Goal: Task Accomplishment & Management: Use online tool/utility

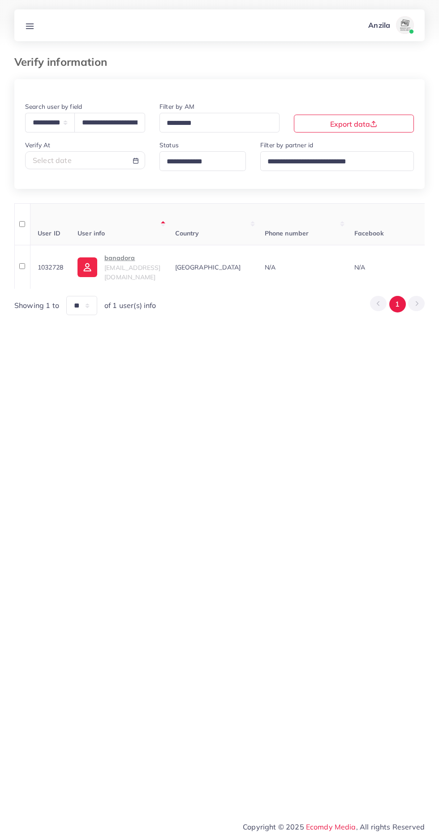
select select "*****"
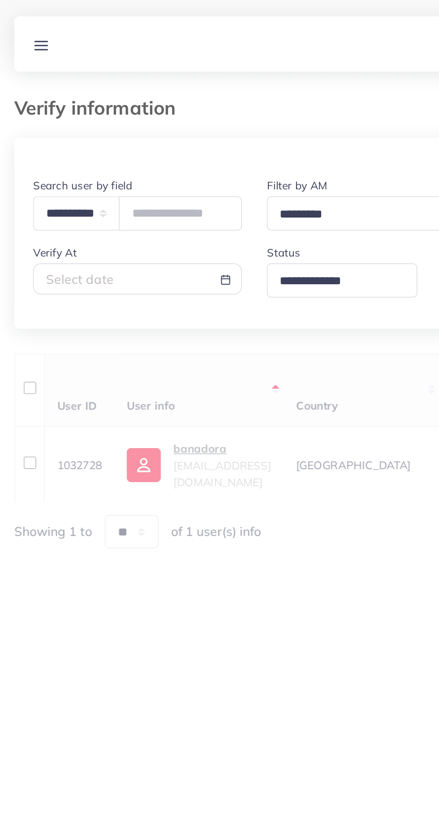
type input "**********"
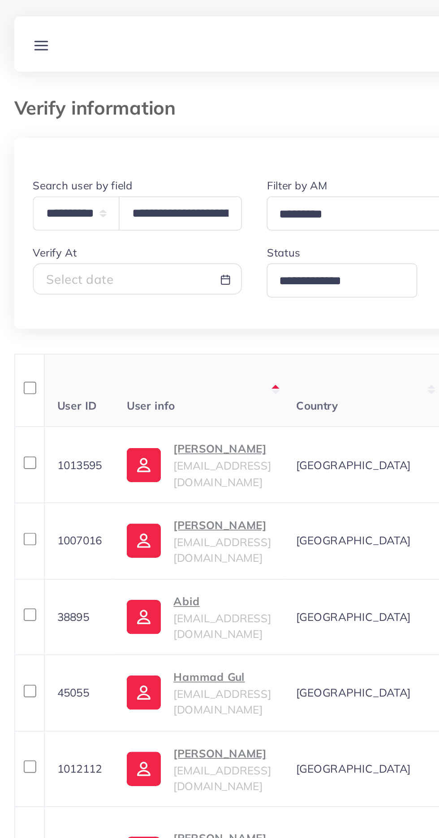
scroll to position [0, 44]
click at [90, 216] on th "User info" at bounding box center [120, 224] width 97 height 42
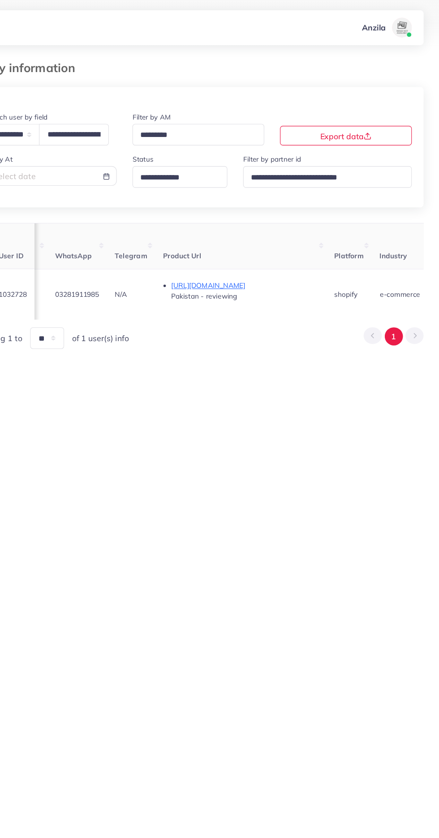
scroll to position [0, 419]
copy span "03281911985"
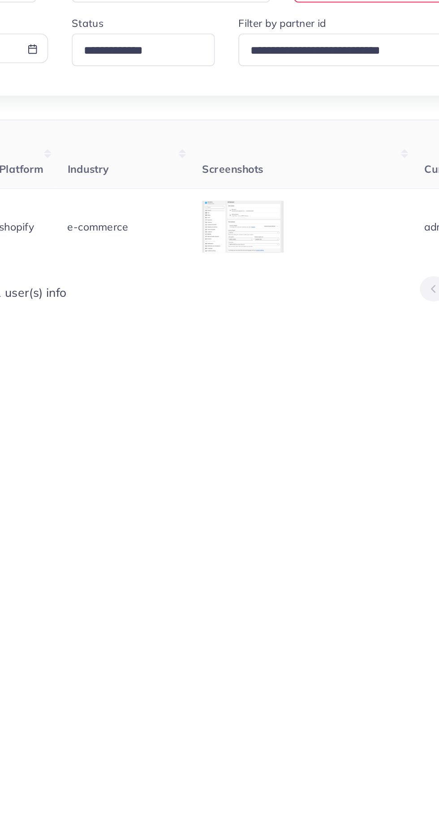
scroll to position [0, 654]
click at [0, 0] on div at bounding box center [0, 0] width 0 height 0
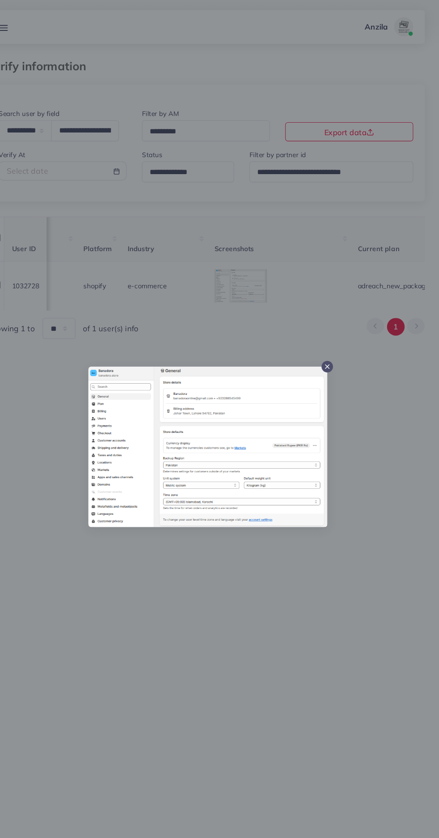
click at [230, 691] on div at bounding box center [219, 419] width 439 height 838
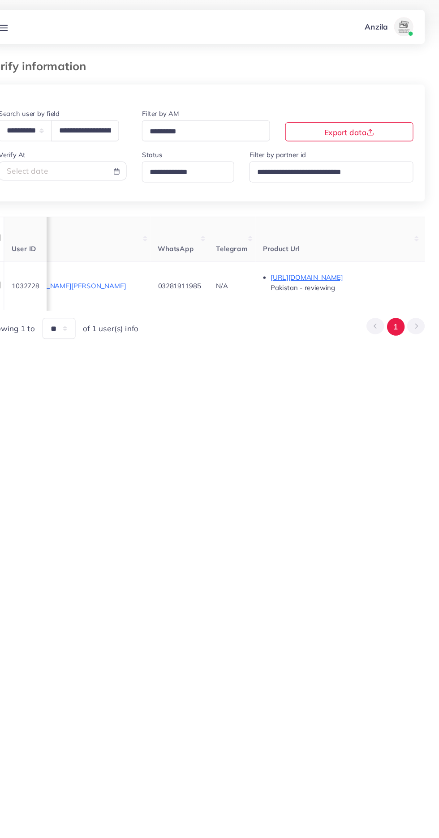
scroll to position [0, 0]
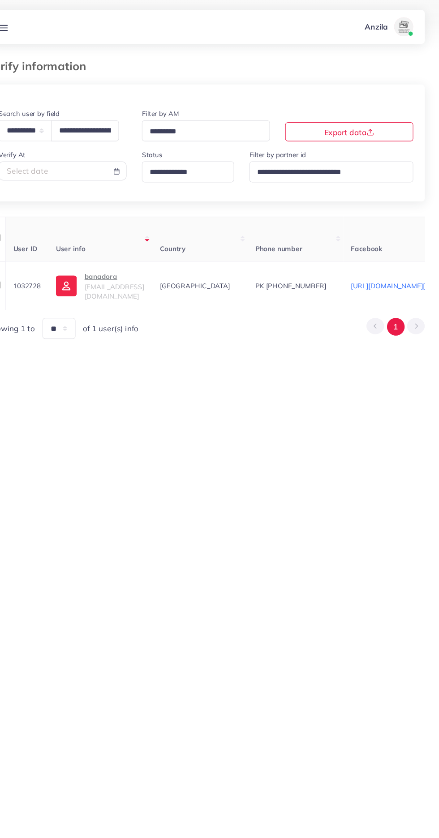
click at [127, 264] on p "banadora" at bounding box center [134, 259] width 56 height 11
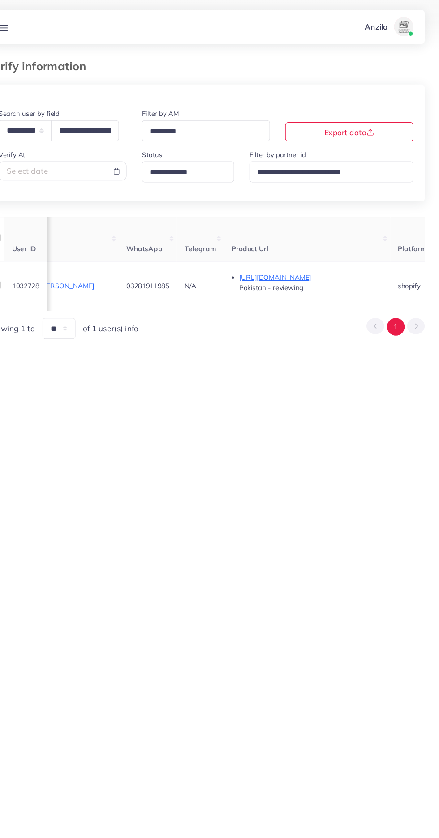
scroll to position [0, 343]
copy span "03281911985"
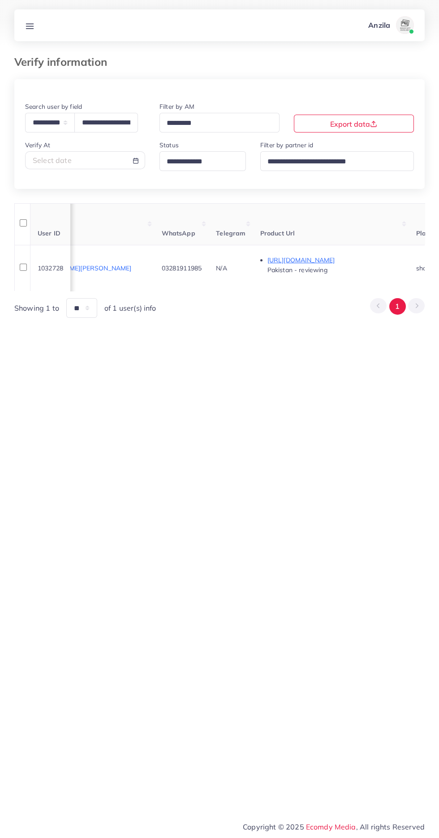
click at [30, 24] on line at bounding box center [29, 24] width 7 height 0
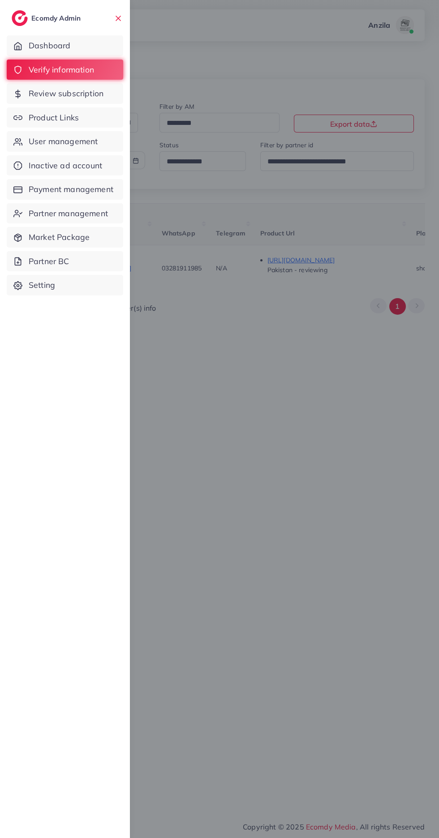
click at [39, 117] on span "Product Links" at bounding box center [54, 118] width 50 height 12
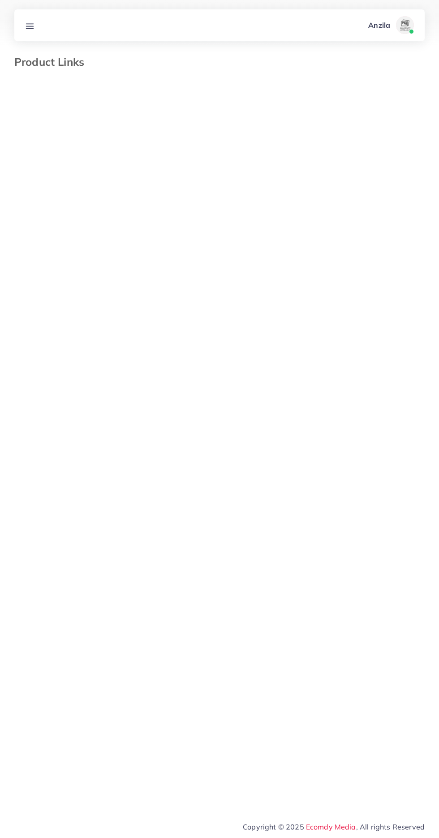
select select "*********"
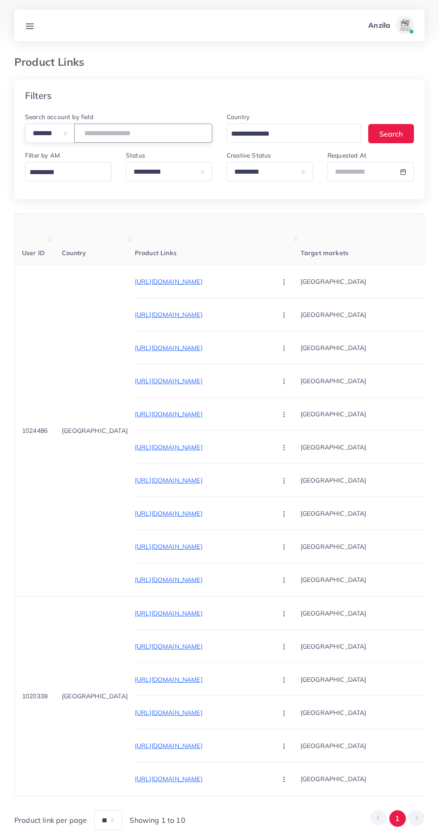
click at [112, 138] on input "number" at bounding box center [143, 133] width 138 height 19
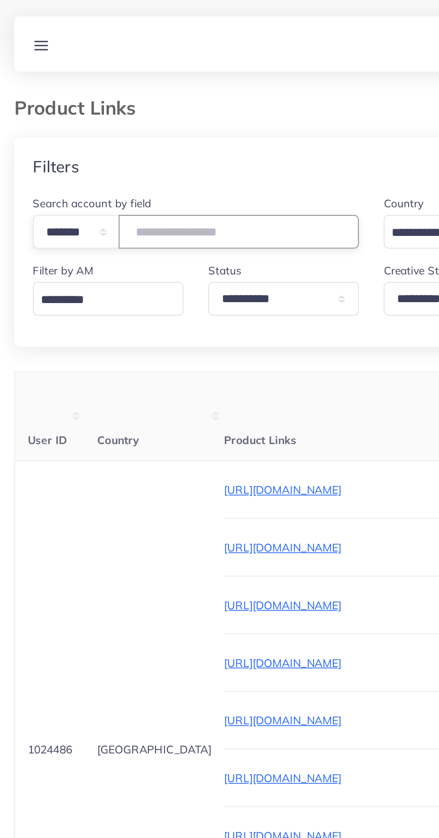
type input "*******"
click at [89, 237] on th "Country" at bounding box center [95, 239] width 80 height 51
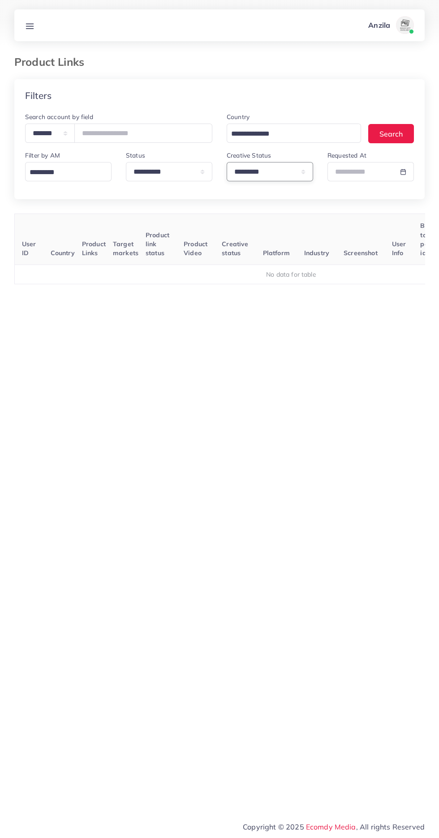
click at [241, 181] on select "**********" at bounding box center [270, 171] width 86 height 19
select select
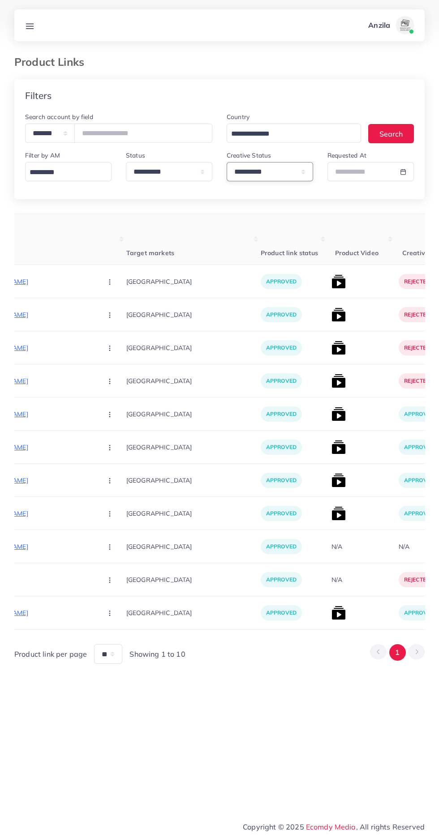
scroll to position [0, 167]
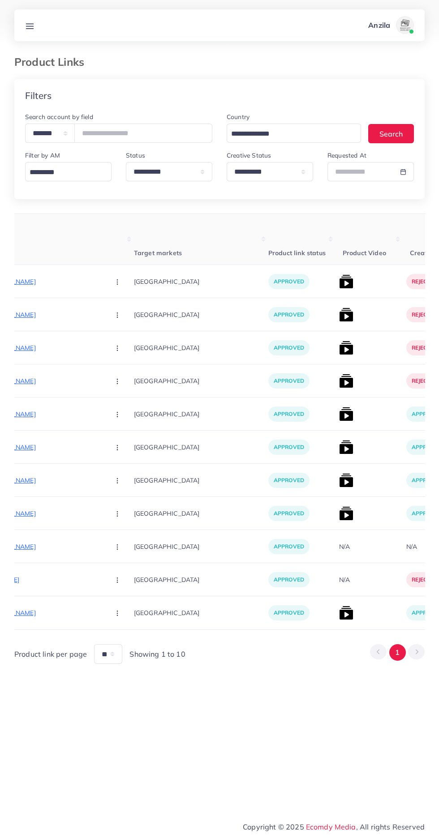
click at [339, 283] on img at bounding box center [346, 282] width 14 height 14
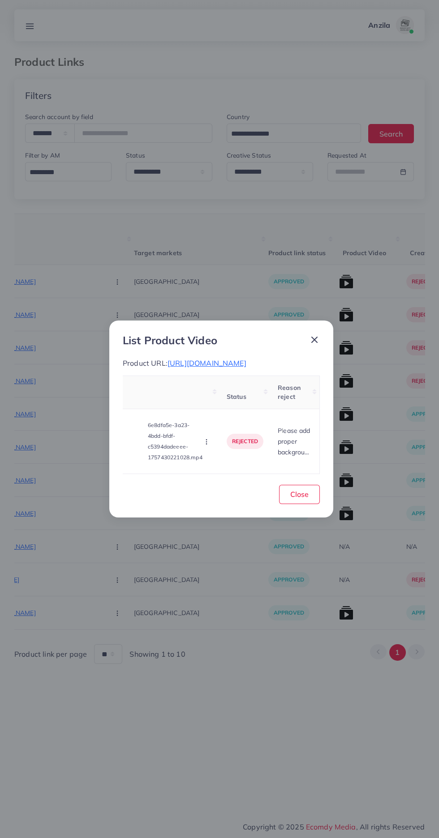
scroll to position [0, 0]
click at [159, 448] on video at bounding box center [163, 441] width 67 height 40
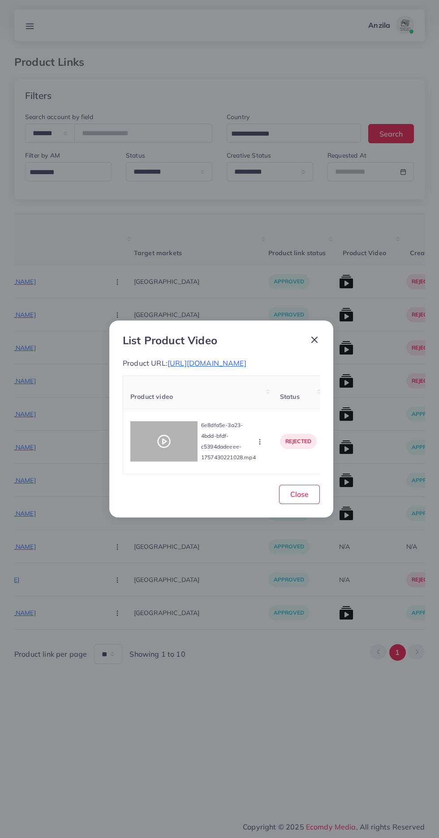
click at [150, 442] on div at bounding box center [163, 441] width 67 height 40
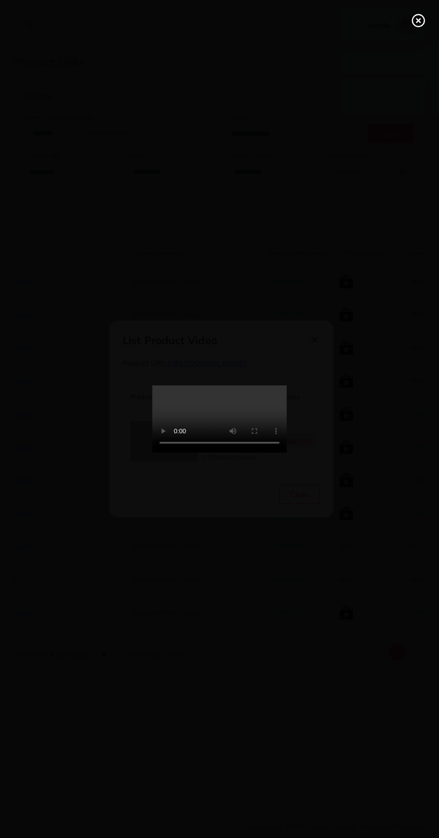
click at [414, 21] on icon at bounding box center [418, 20] width 14 height 14
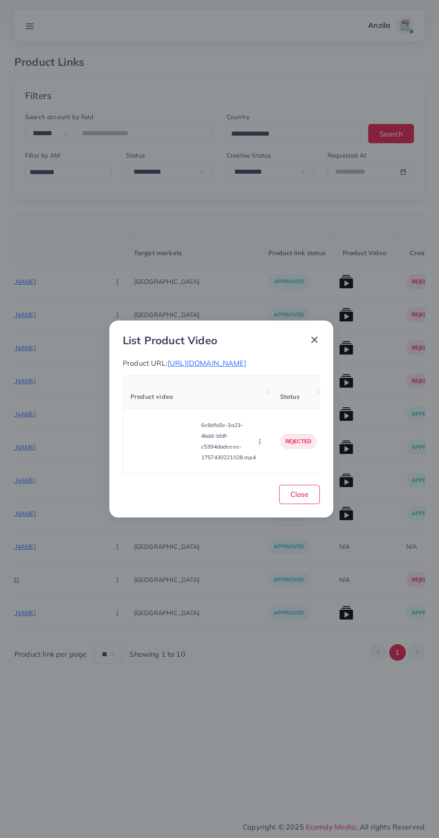
click at [262, 446] on icon "button" at bounding box center [259, 441] width 7 height 7
click at [272, 404] on span "Approve" at bounding box center [276, 399] width 30 height 9
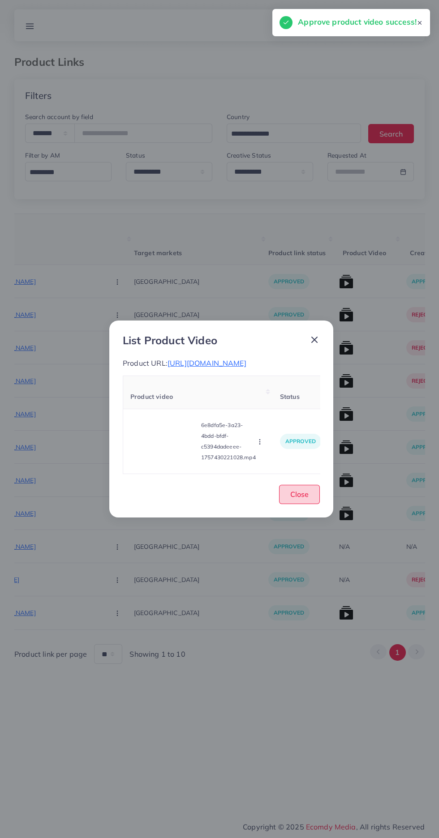
click at [305, 498] on span "Close" at bounding box center [299, 494] width 18 height 9
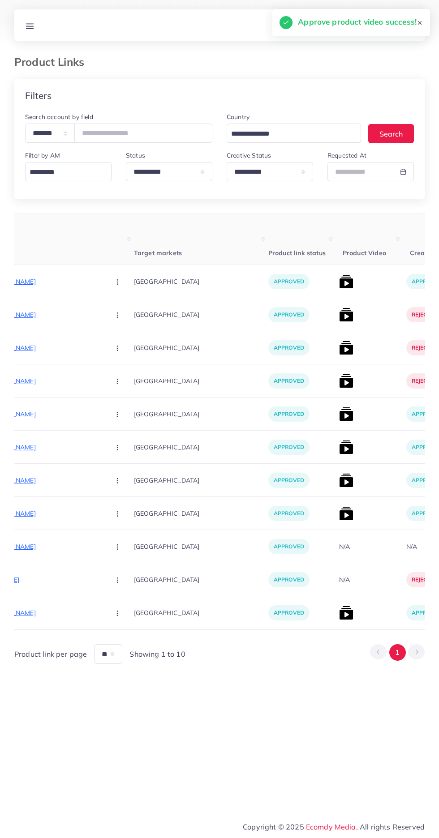
click at [339, 309] on img at bounding box center [346, 315] width 14 height 14
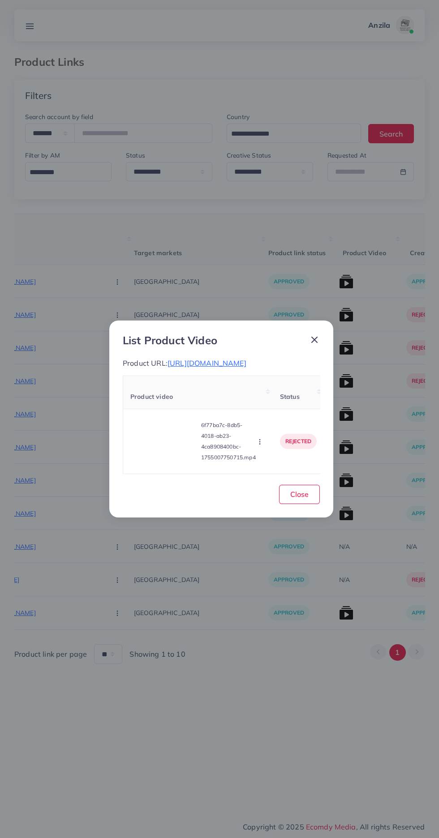
click at [154, 431] on video at bounding box center [163, 441] width 67 height 40
click at [161, 442] on icon at bounding box center [164, 441] width 14 height 14
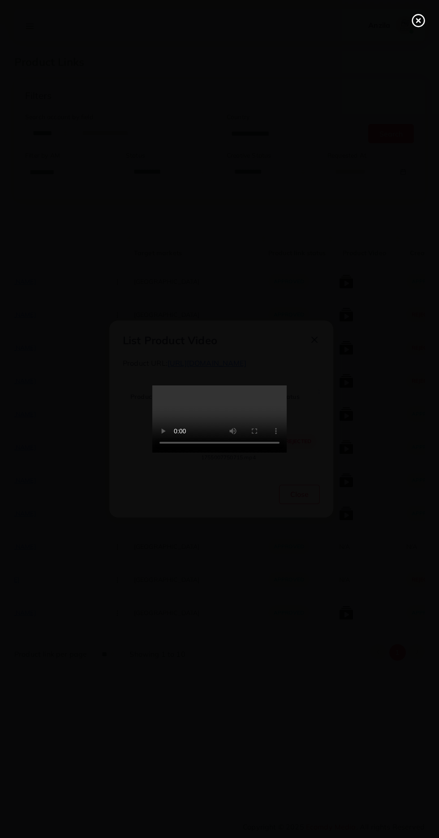
click at [415, 26] on circle at bounding box center [419, 21] width 12 height 12
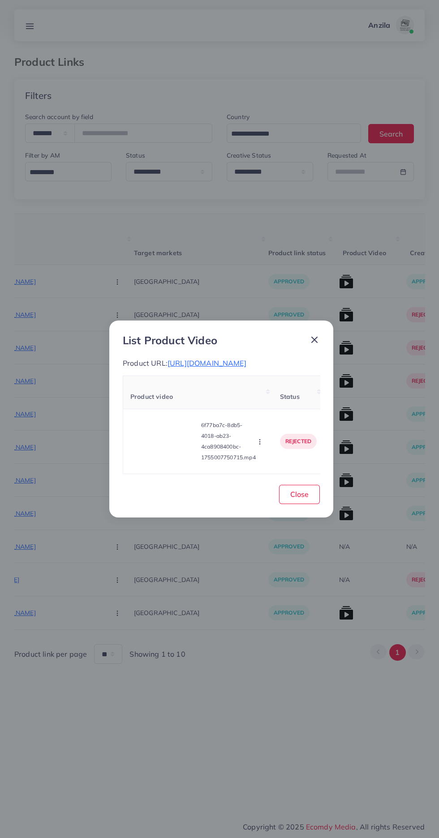
click at [215, 361] on span "https://evaalnisa.com/collections/kralice" at bounding box center [207, 363] width 79 height 9
click at [262, 440] on icon "button" at bounding box center [259, 441] width 7 height 7
click at [284, 403] on link "Approve" at bounding box center [277, 400] width 71 height 20
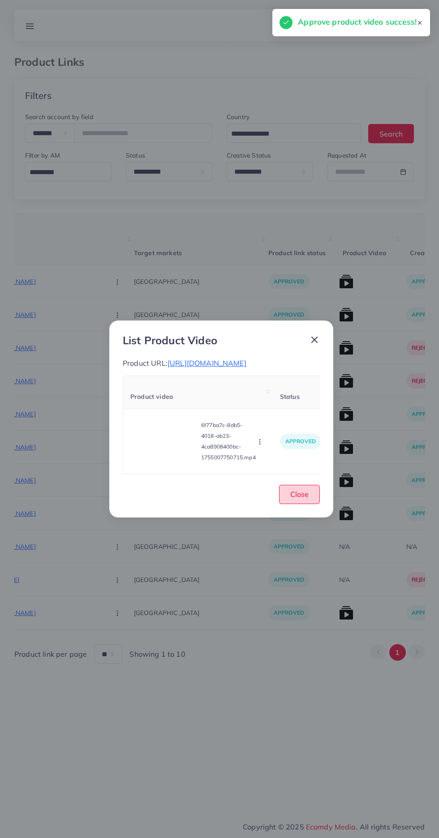
click at [297, 491] on button "Close" at bounding box center [299, 494] width 41 height 19
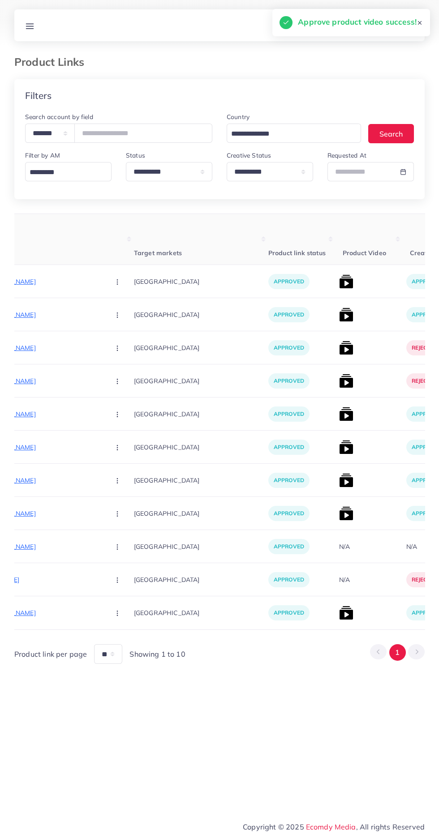
click at [339, 348] on img at bounding box center [346, 348] width 14 height 14
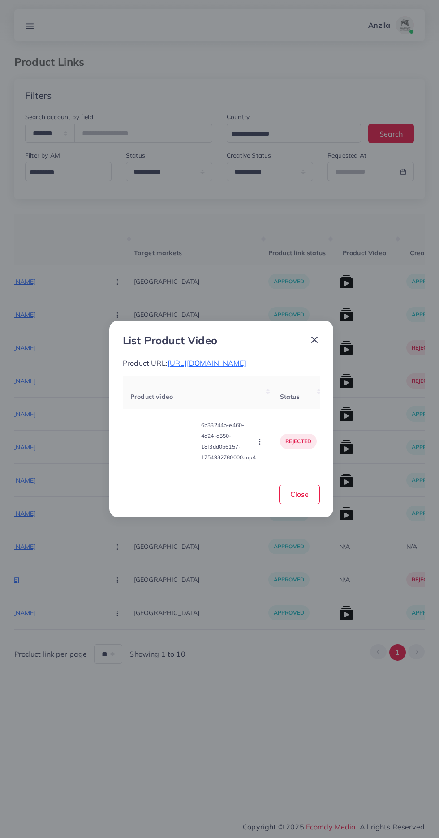
click at [142, 448] on video at bounding box center [163, 441] width 67 height 40
click at [149, 444] on div at bounding box center [163, 441] width 67 height 40
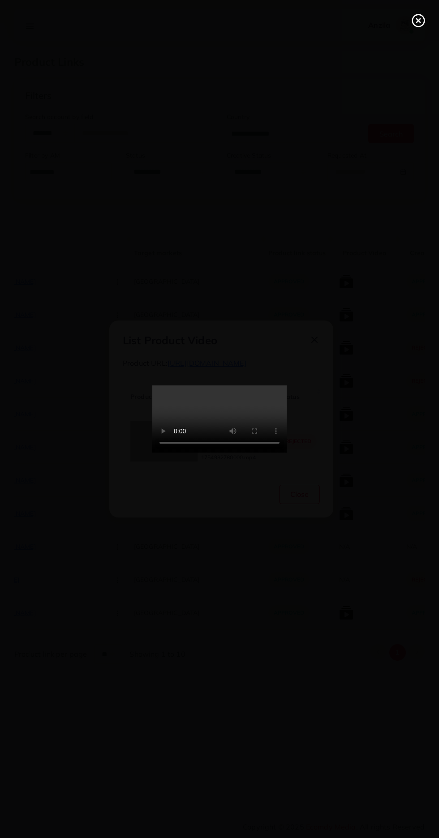
click at [418, 21] on line at bounding box center [419, 21] width 4 height 4
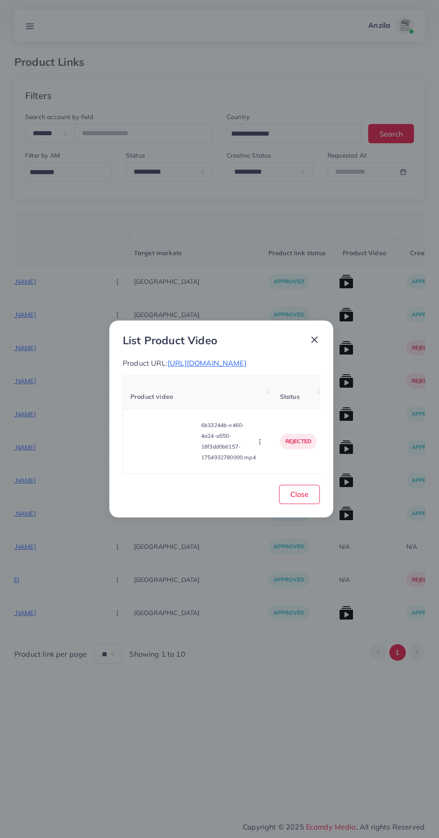
click at [261, 445] on icon "button" at bounding box center [259, 441] width 7 height 7
click at [277, 402] on span "Approve" at bounding box center [276, 399] width 30 height 9
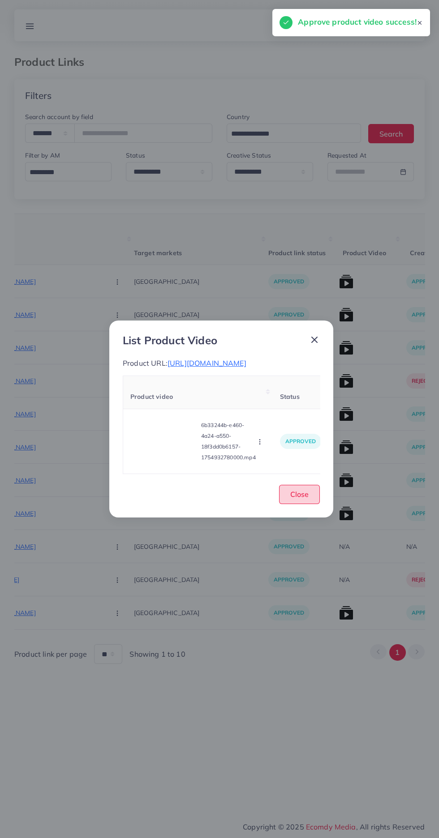
click at [280, 504] on button "Close" at bounding box center [299, 494] width 41 height 19
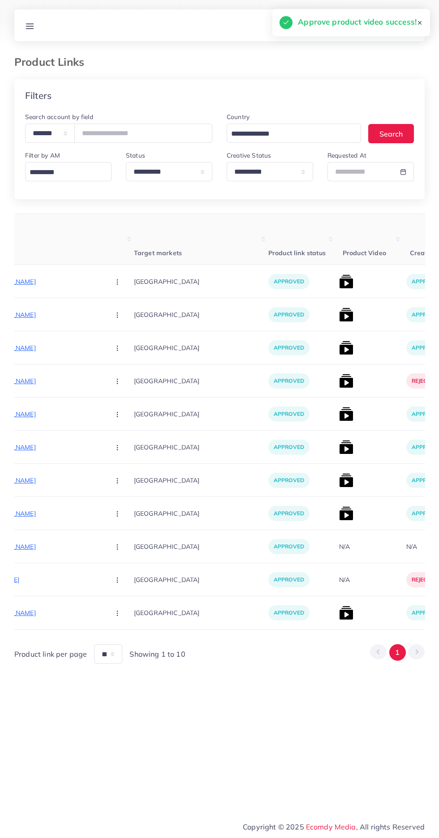
click at [339, 387] on img at bounding box center [346, 381] width 14 height 14
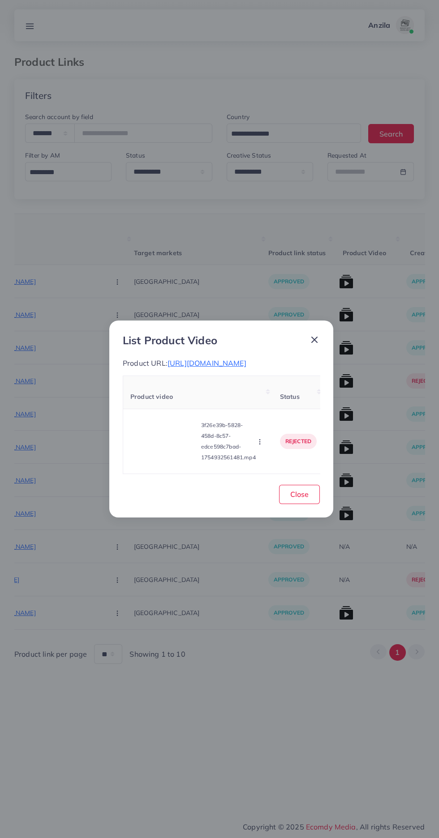
click at [258, 441] on div "Approve Reject" at bounding box center [261, 442] width 10 height 10
click at [260, 444] on circle "button" at bounding box center [259, 444] width 0 height 0
click at [284, 398] on link "Approve" at bounding box center [277, 400] width 71 height 20
click at [299, 499] on span "Close" at bounding box center [299, 494] width 18 height 9
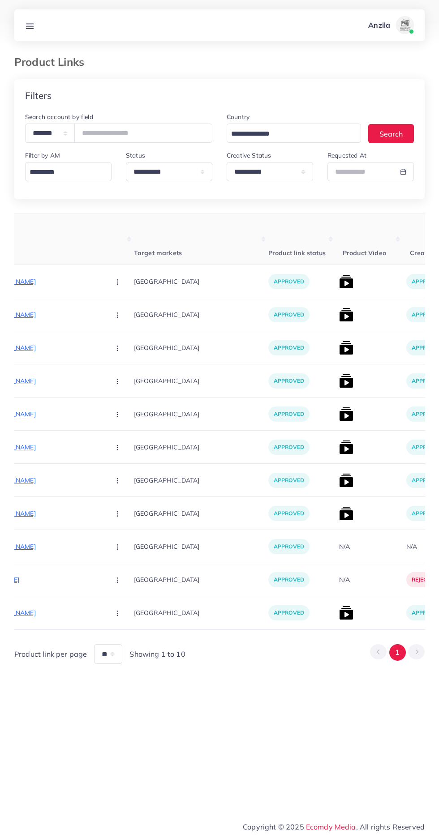
click at [37, 25] on link at bounding box center [29, 25] width 17 height 11
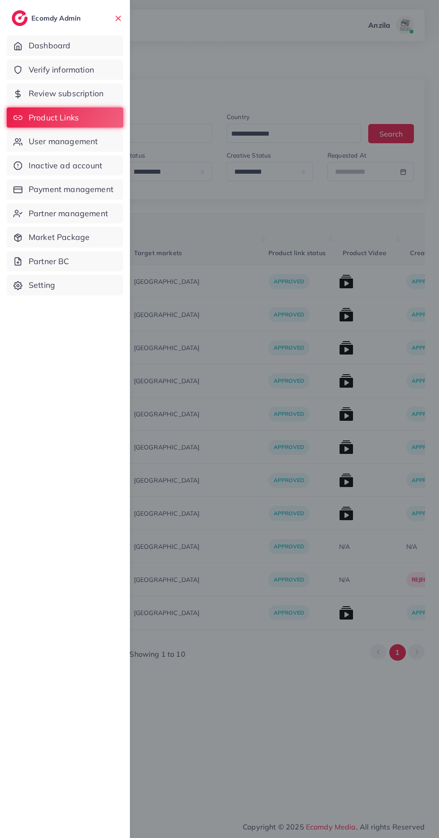
click at [79, 74] on span "Verify information" at bounding box center [61, 70] width 65 height 12
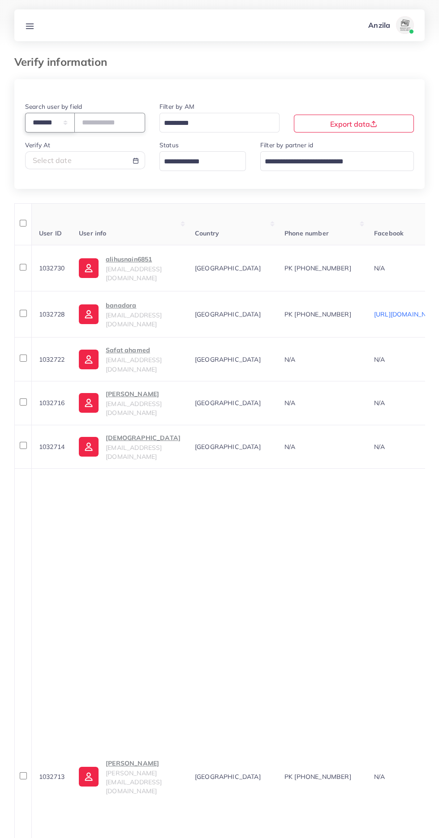
click at [38, 128] on select "**********" at bounding box center [50, 122] width 50 height 19
select select "*****"
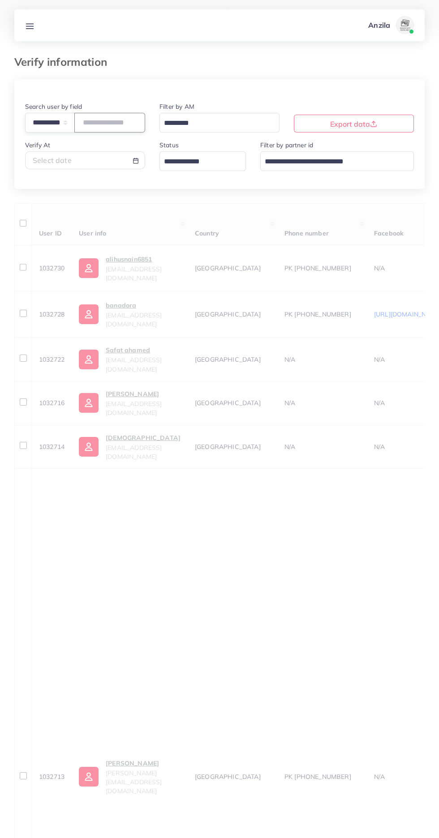
paste input "**********"
type input "**********"
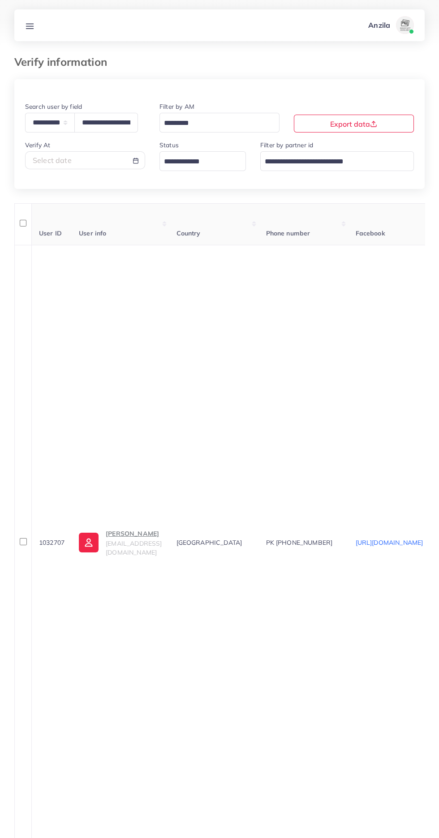
click at [123, 529] on p "Muhammad Talha" at bounding box center [134, 534] width 56 height 11
click at [30, 26] on line at bounding box center [29, 26] width 7 height 0
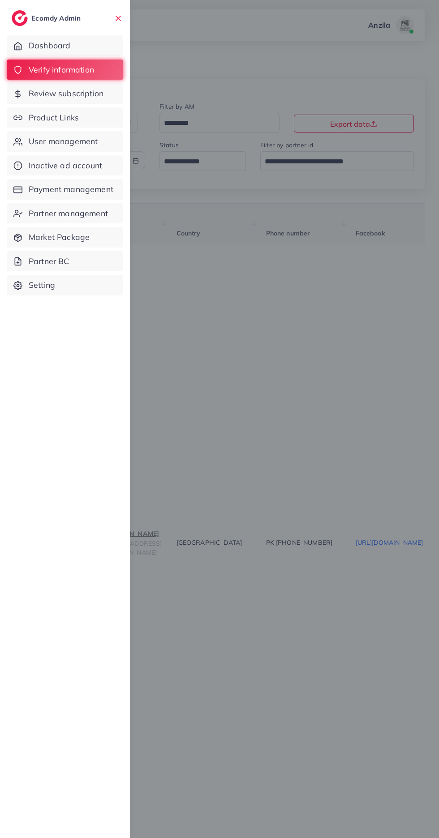
click at [33, 125] on link "Product Links" at bounding box center [65, 117] width 116 height 21
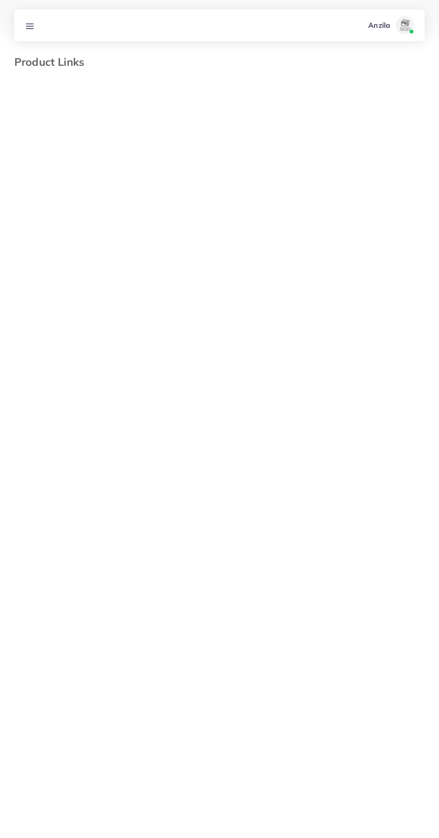
select select "*********"
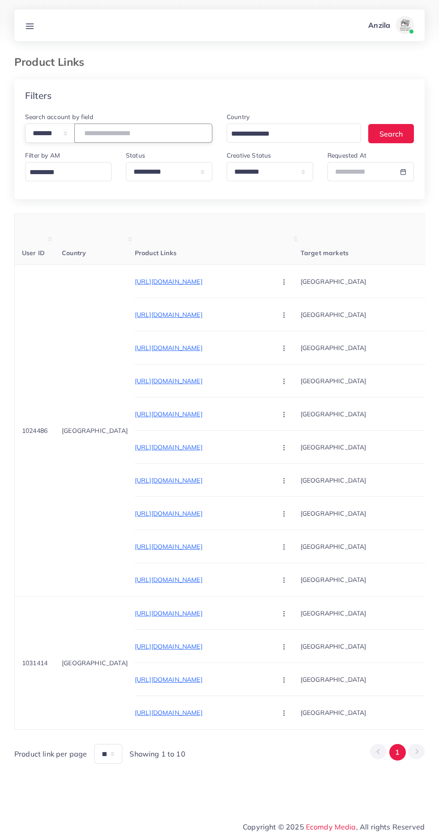
click at [127, 133] on input "number" at bounding box center [143, 133] width 138 height 19
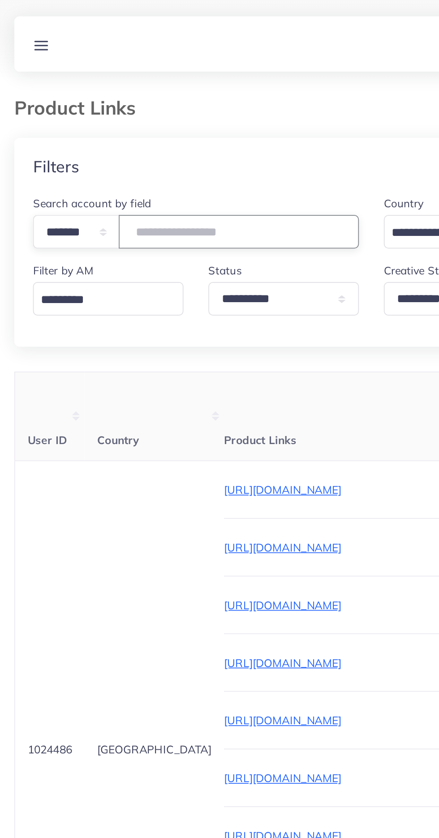
type input "*******"
click at [62, 233] on th "Country" at bounding box center [95, 239] width 80 height 51
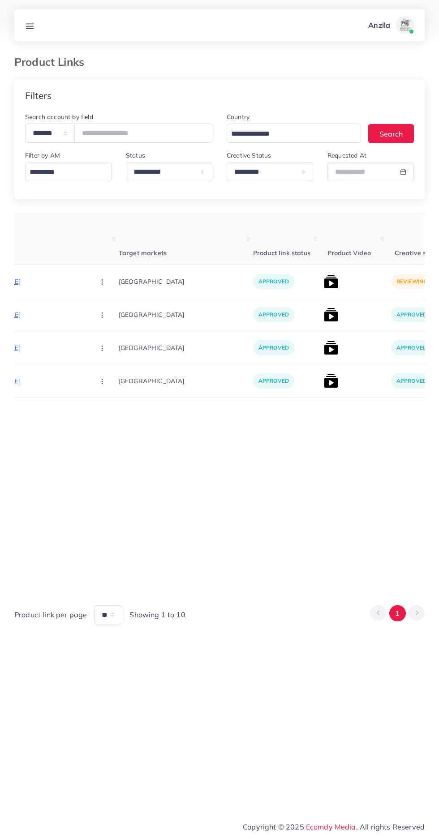
scroll to position [0, 190]
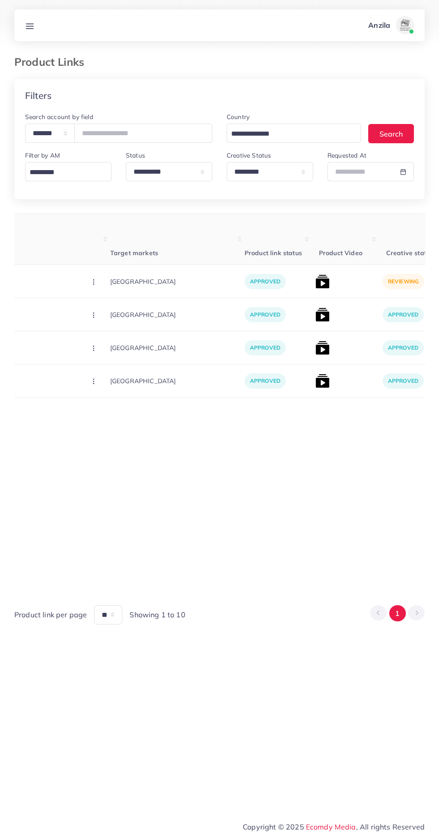
click at [315, 283] on img at bounding box center [322, 282] width 14 height 14
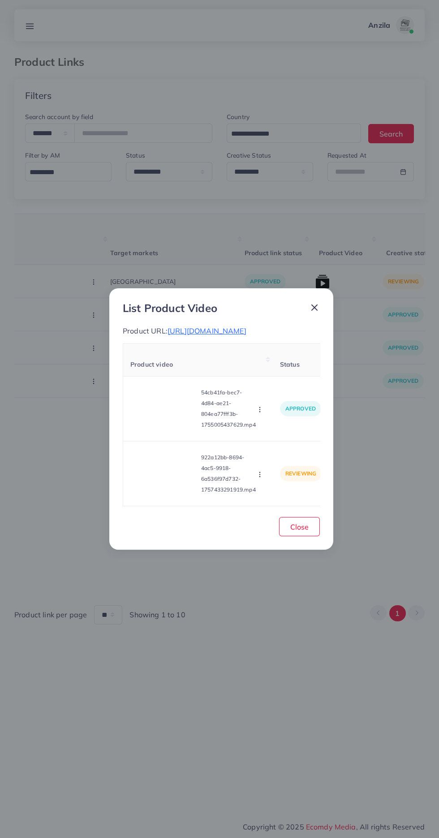
click at [159, 493] on video at bounding box center [163, 474] width 67 height 40
click at [157, 493] on div at bounding box center [163, 474] width 67 height 40
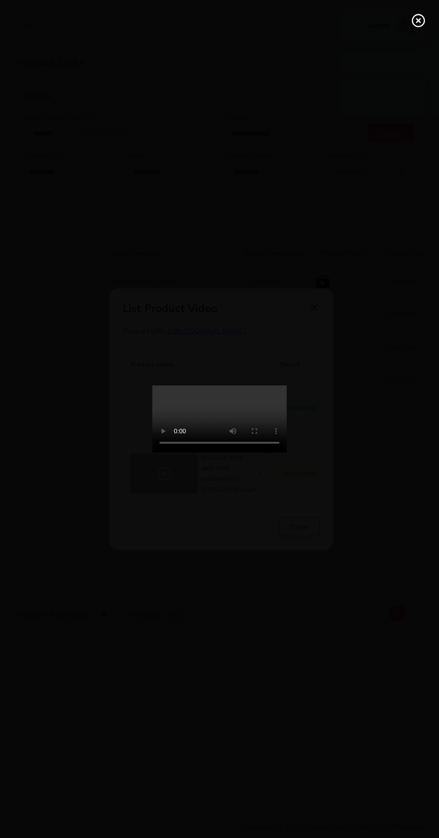
click at [413, 24] on circle at bounding box center [419, 21] width 12 height 12
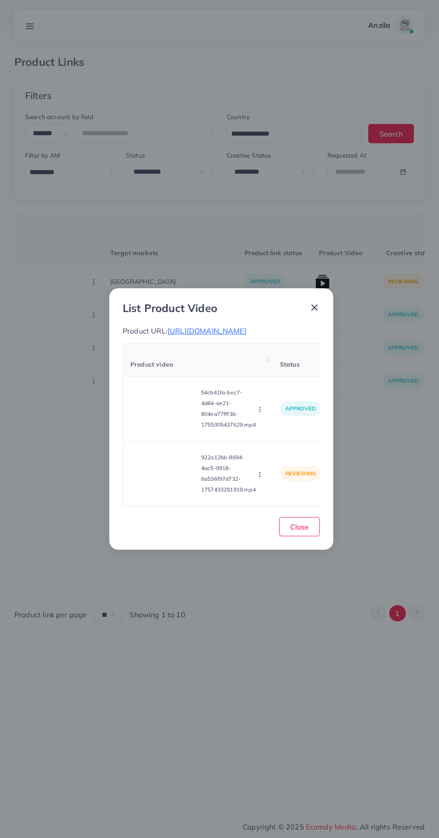
click at [34, 23] on div "List Product Video Product URL: https://amalcollection.store/products/new-trifo…" at bounding box center [219, 419] width 439 height 838
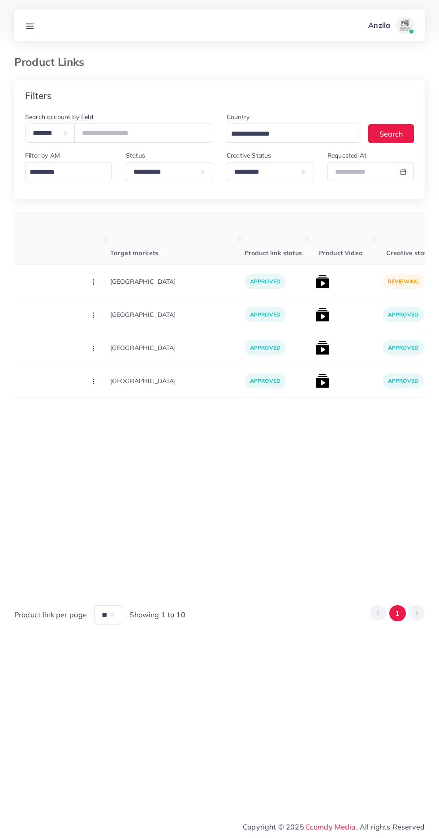
click at [33, 30] on icon at bounding box center [29, 25] width 9 height 9
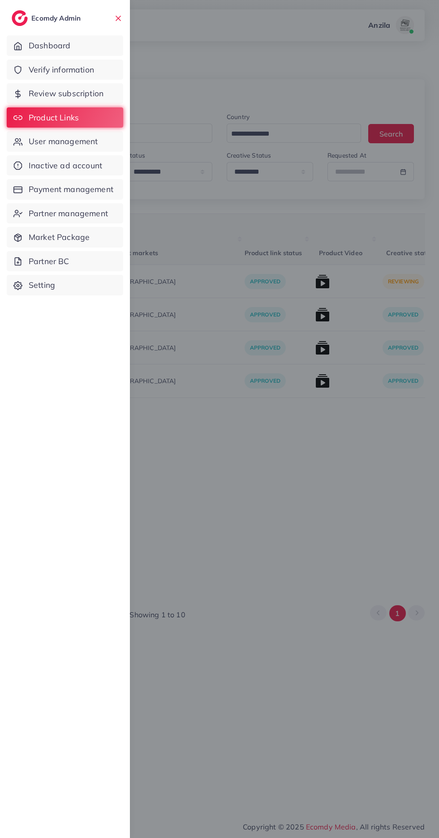
click at [44, 66] on span "Verify information" at bounding box center [61, 70] width 65 height 12
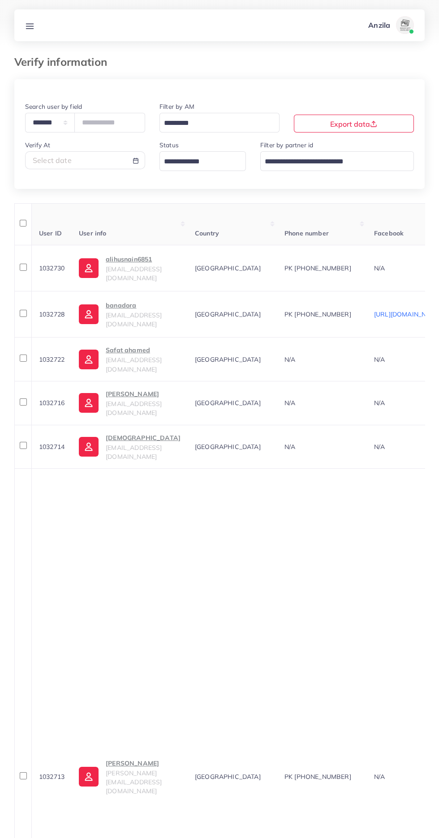
click at [214, 161] on input "Search for option" at bounding box center [197, 162] width 73 height 14
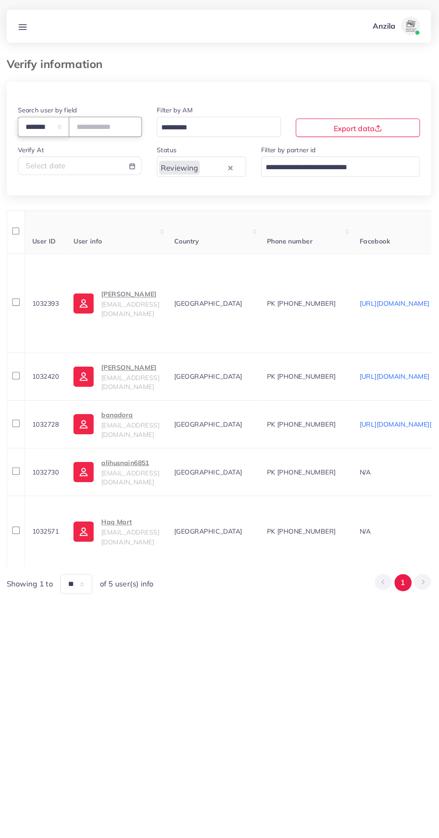
click at [51, 121] on select "**********" at bounding box center [50, 122] width 50 height 19
select select "*****"
paste input "**********"
type input "**********"
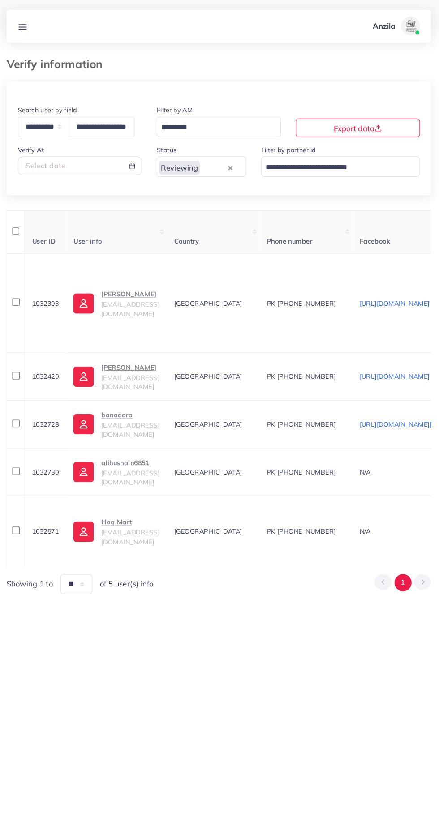
click at [121, 221] on th "User info" at bounding box center [120, 224] width 97 height 42
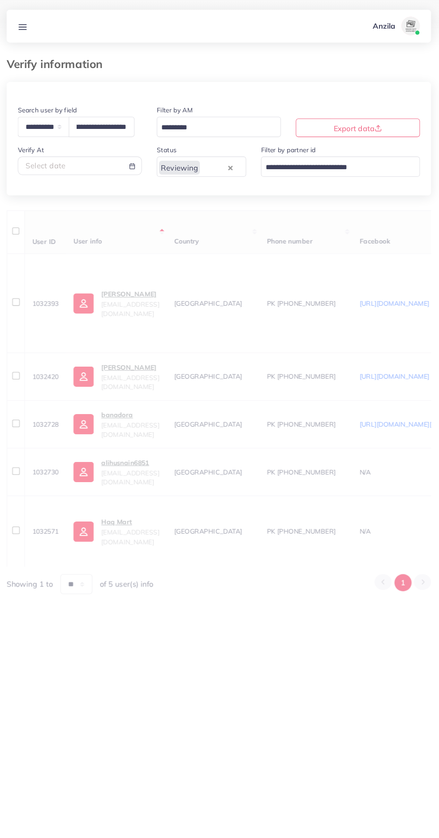
scroll to position [0, 0]
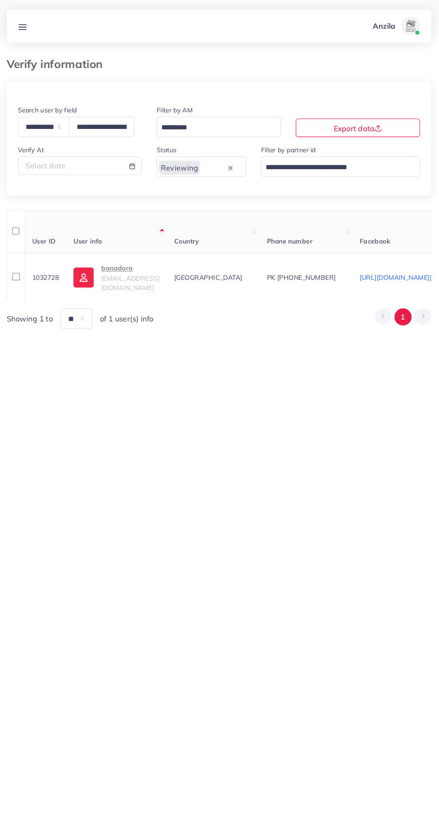
click at [120, 265] on p "banadora" at bounding box center [134, 259] width 56 height 11
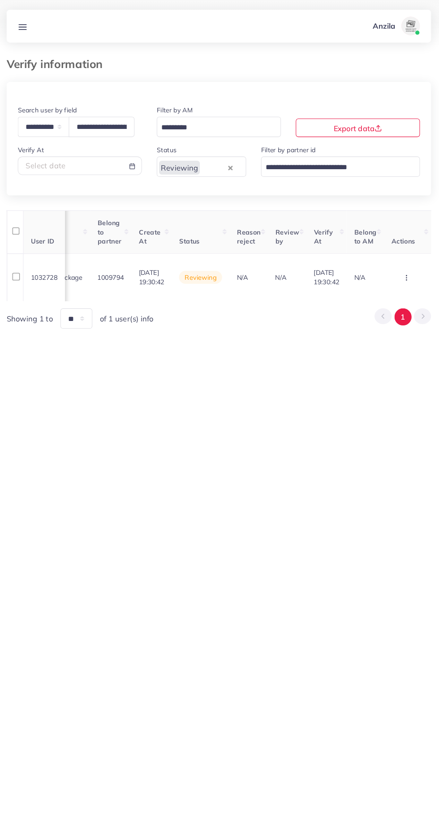
click at [400, 271] on circle "button" at bounding box center [400, 271] width 0 height 0
click at [390, 215] on link "Approve" at bounding box center [386, 220] width 71 height 20
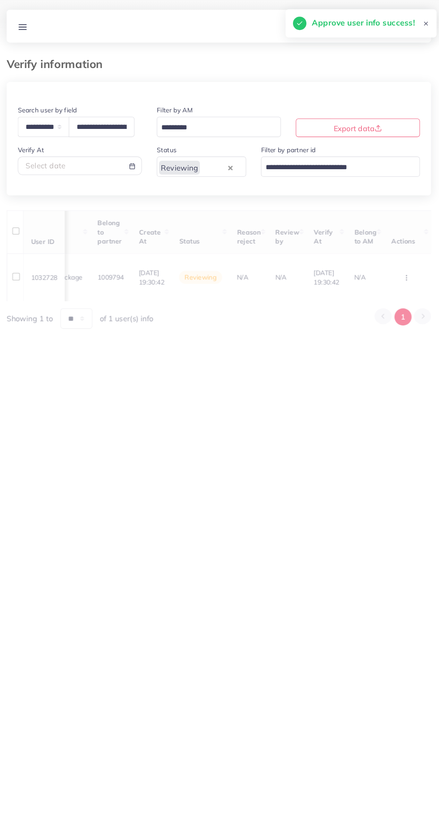
scroll to position [0, 366]
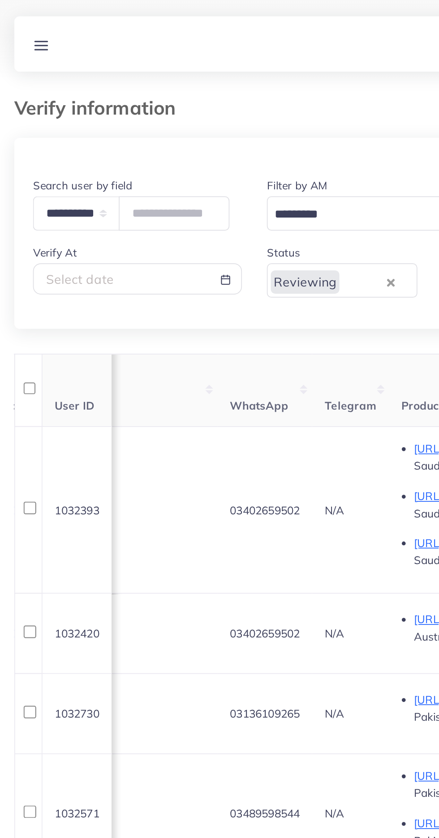
click at [85, 243] on th "Facebook" at bounding box center [57, 224] width 149 height 42
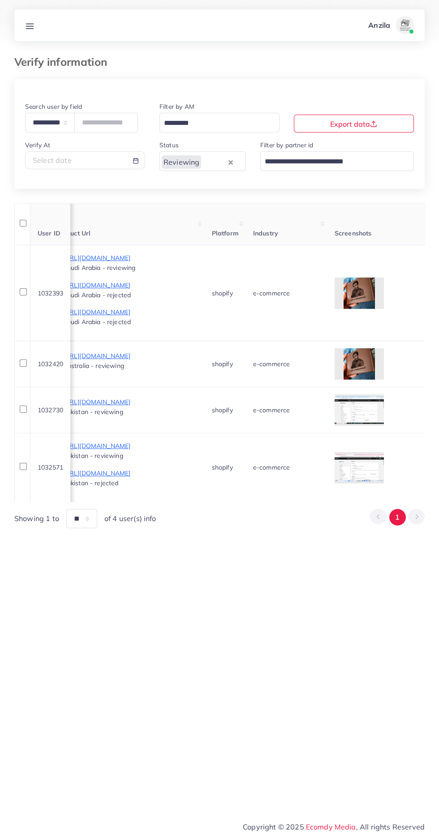
scroll to position [0, 534]
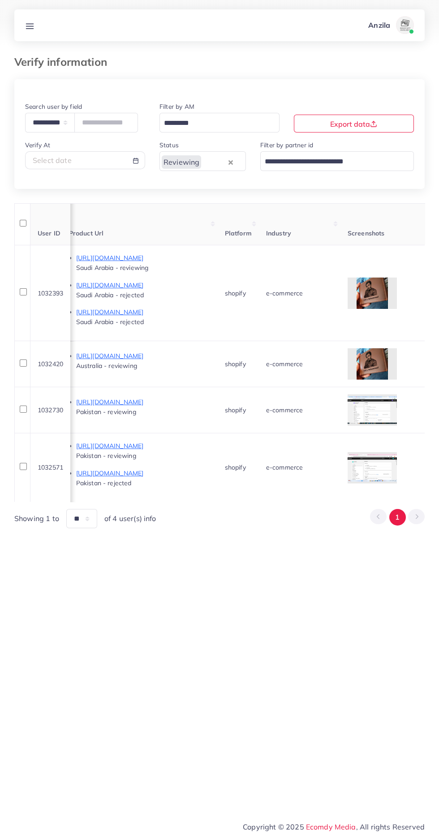
click at [0, 0] on div at bounding box center [0, 0] width 0 height 0
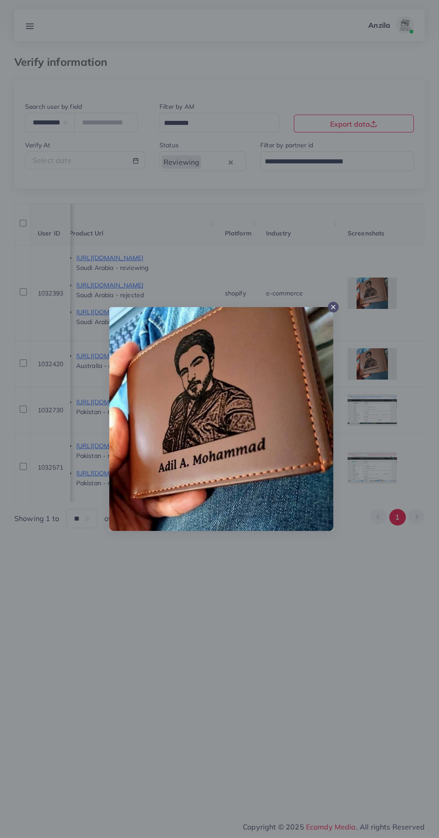
click at [287, 635] on div at bounding box center [219, 419] width 439 height 838
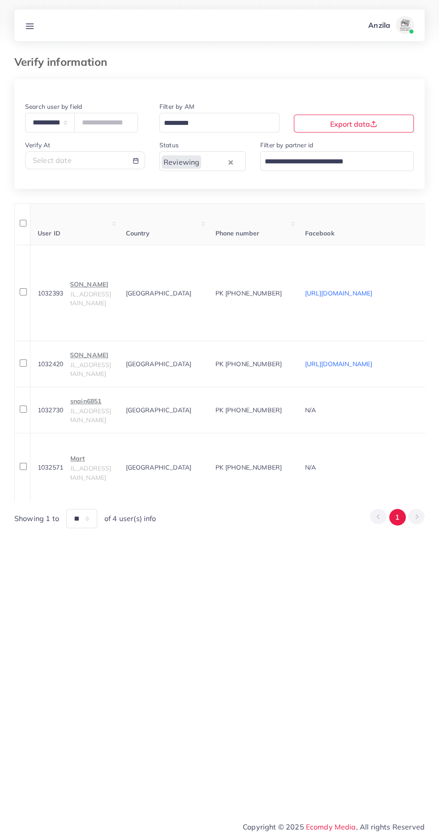
scroll to position [0, 0]
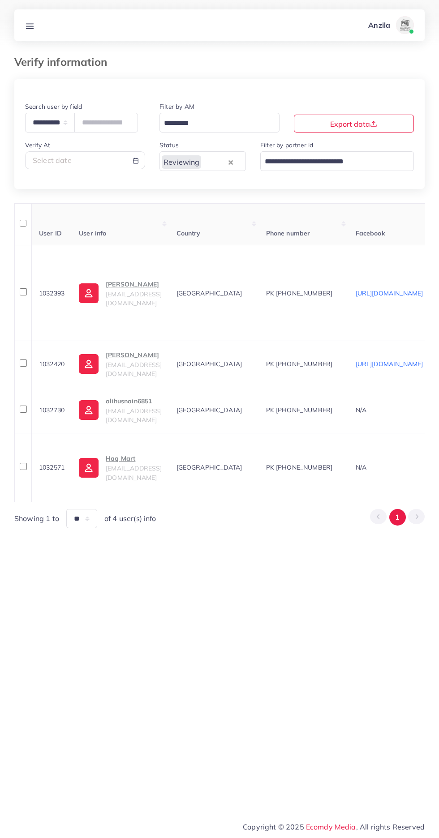
click at [142, 300] on span "jk6602292@gmail.com" at bounding box center [134, 298] width 56 height 17
click at [138, 289] on p "Junaid Khan" at bounding box center [134, 284] width 56 height 11
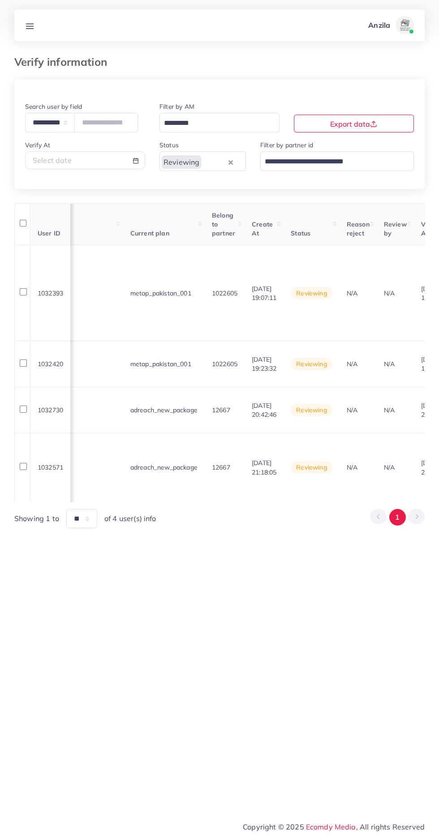
scroll to position [0, 1054]
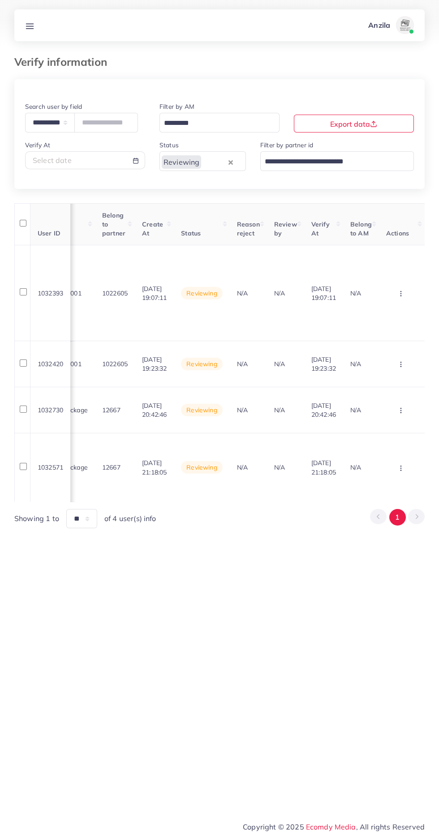
click at [400, 296] on circle "button" at bounding box center [400, 296] width 0 height 0
click at [395, 342] on link "Reject" at bounding box center [386, 341] width 71 height 20
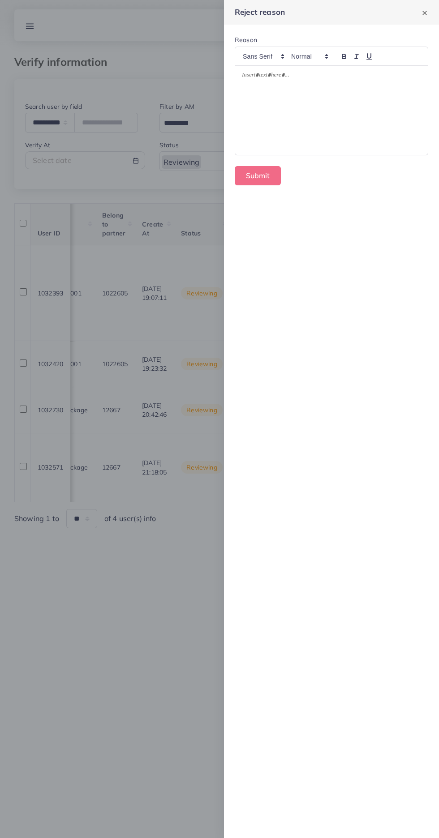
click at [350, 122] on div at bounding box center [331, 110] width 193 height 89
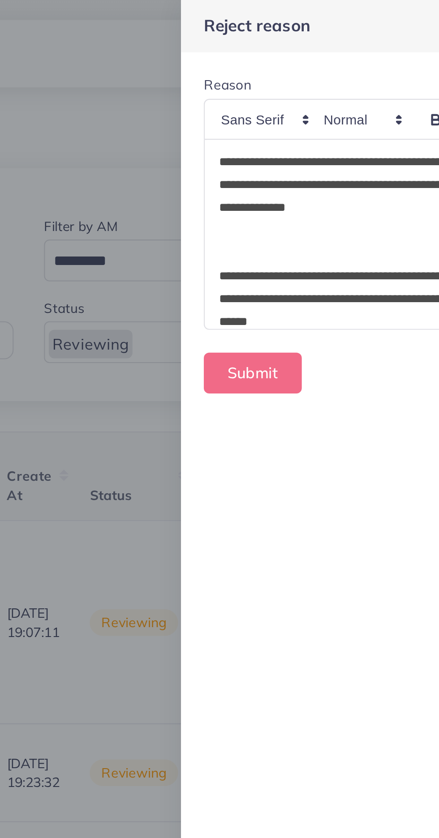
scroll to position [65, 0]
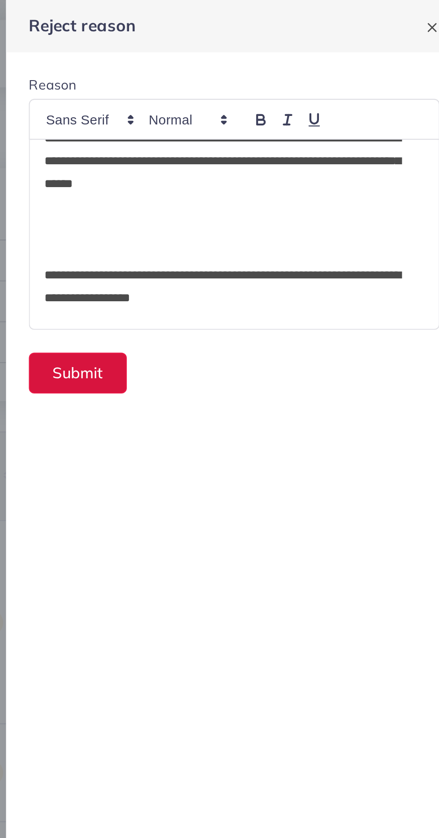
click at [262, 175] on button "Submit" at bounding box center [258, 175] width 46 height 19
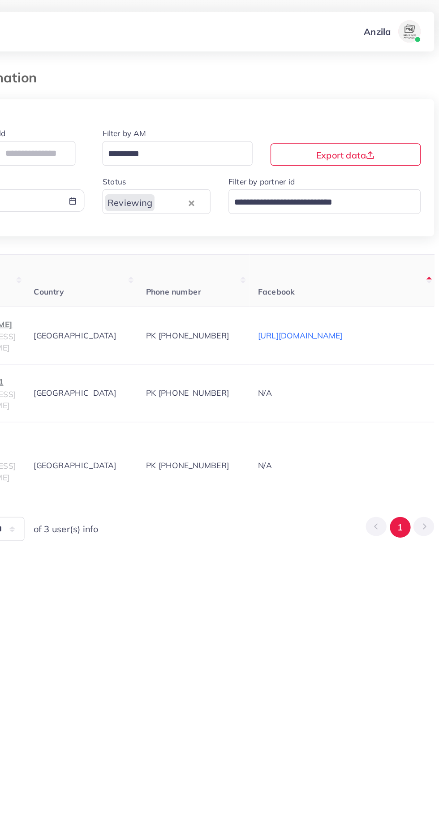
scroll to position [0, 0]
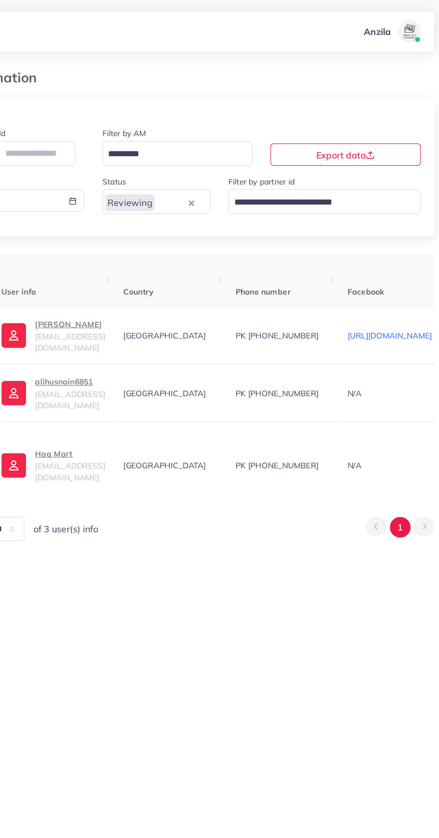
click at [152, 272] on span "[EMAIL_ADDRESS][DOMAIN_NAME]" at bounding box center [134, 273] width 56 height 17
click at [133, 265] on p "[PERSON_NAME]" at bounding box center [134, 259] width 56 height 11
click at [147, 265] on p "[PERSON_NAME]" at bounding box center [134, 259] width 56 height 11
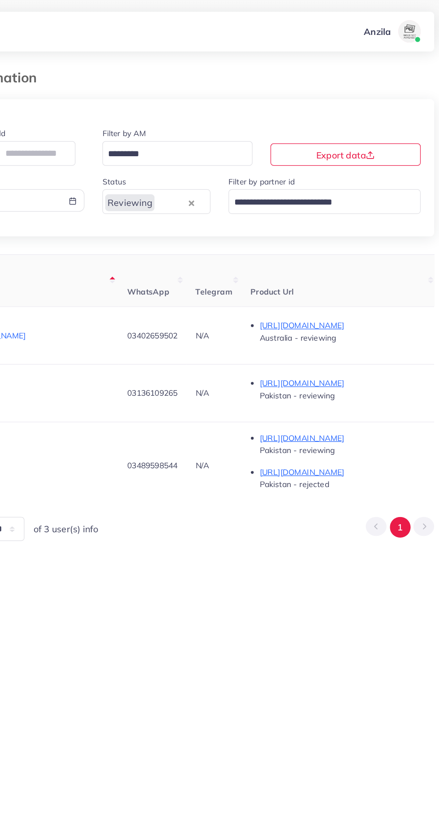
scroll to position [0, 326]
copy span "03402659502"
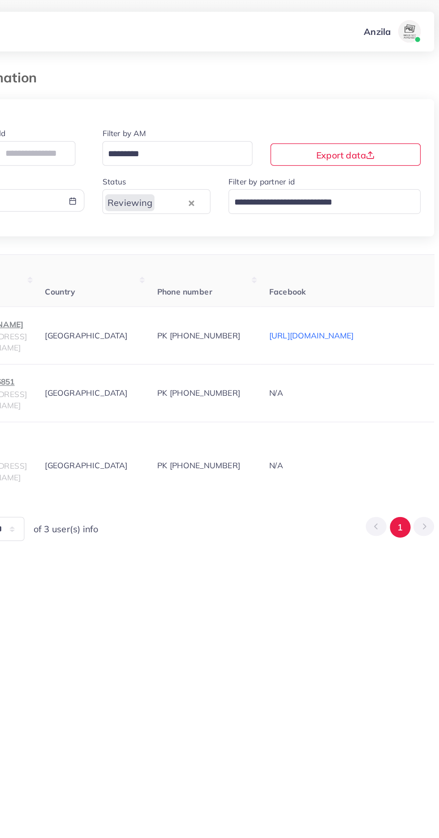
scroll to position [0, 0]
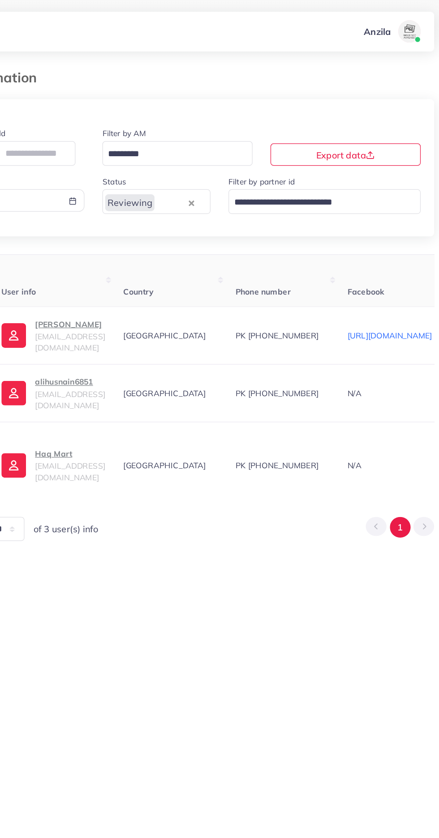
click at [146, 278] on span "[EMAIL_ADDRESS][DOMAIN_NAME]" at bounding box center [134, 273] width 56 height 17
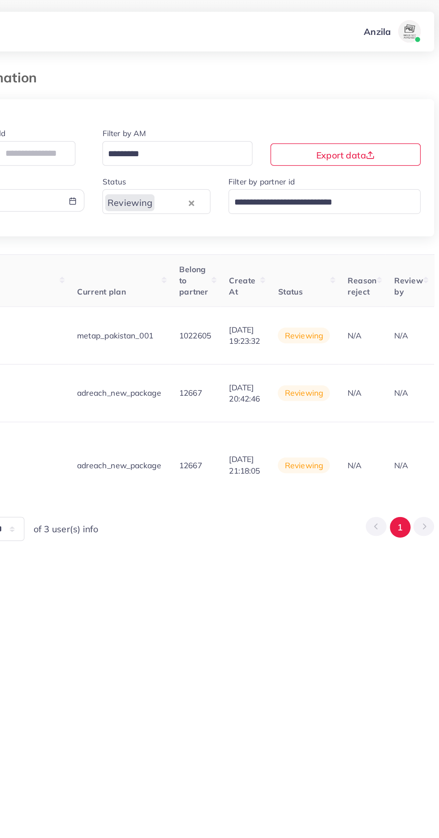
scroll to position [0, 1054]
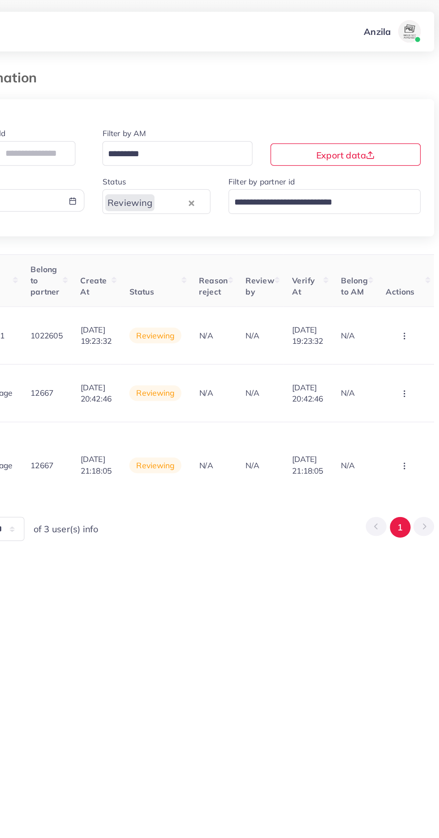
click at [400, 267] on circle "button" at bounding box center [400, 266] width 0 height 0
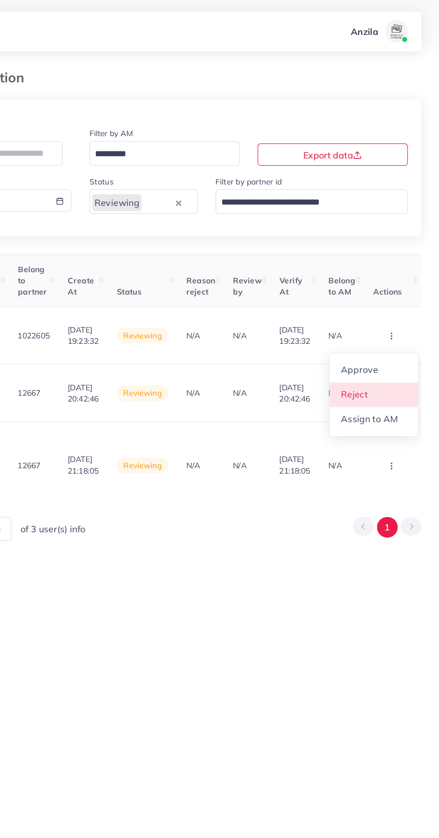
click at [383, 316] on link "Reject" at bounding box center [386, 316] width 71 height 20
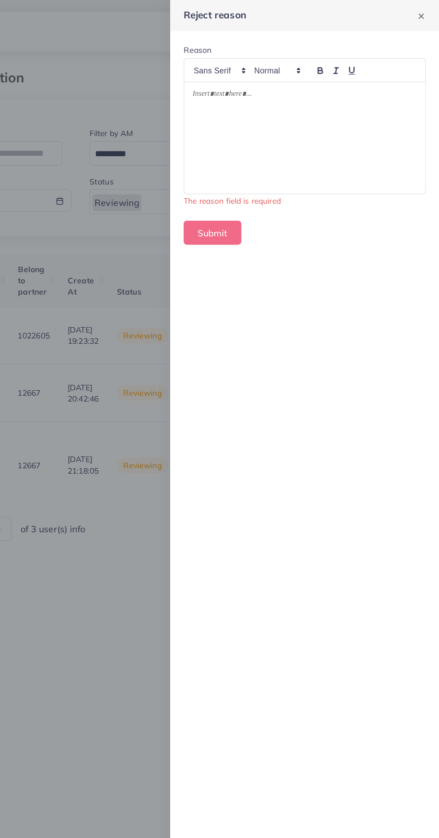
click at [282, 102] on div at bounding box center [331, 110] width 193 height 89
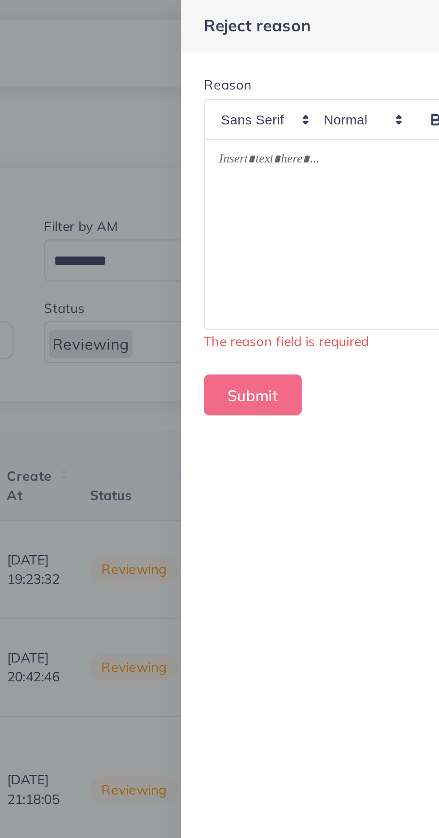
scroll to position [0, 0]
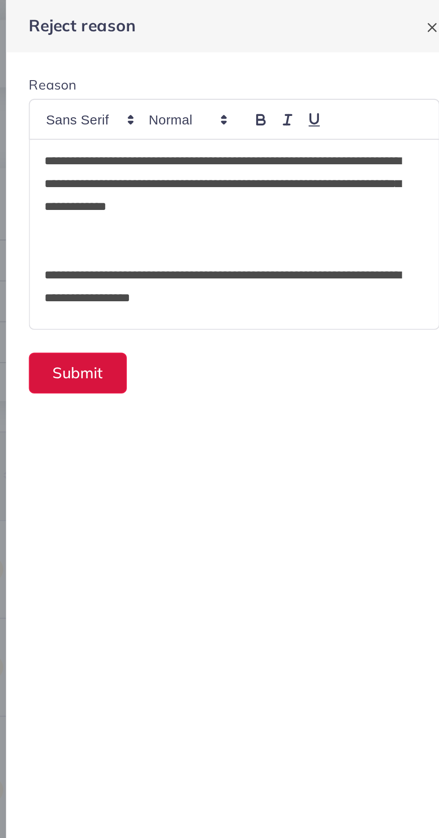
click at [255, 178] on button "Submit" at bounding box center [258, 175] width 46 height 19
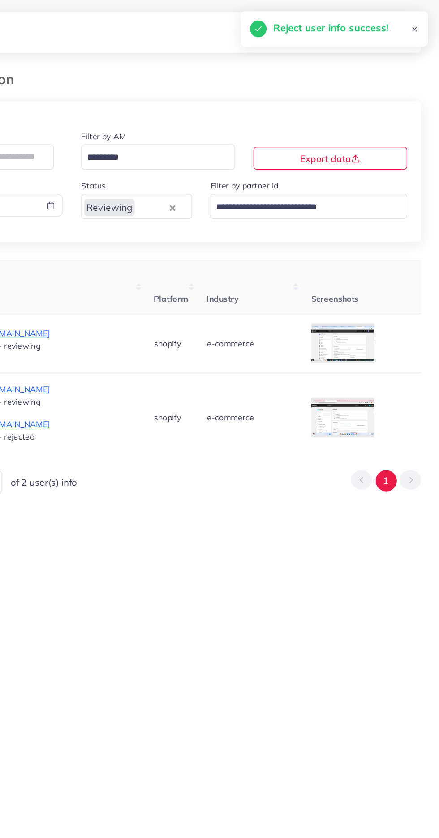
scroll to position [0, 543]
click at [0, 0] on div at bounding box center [0, 0] width 0 height 0
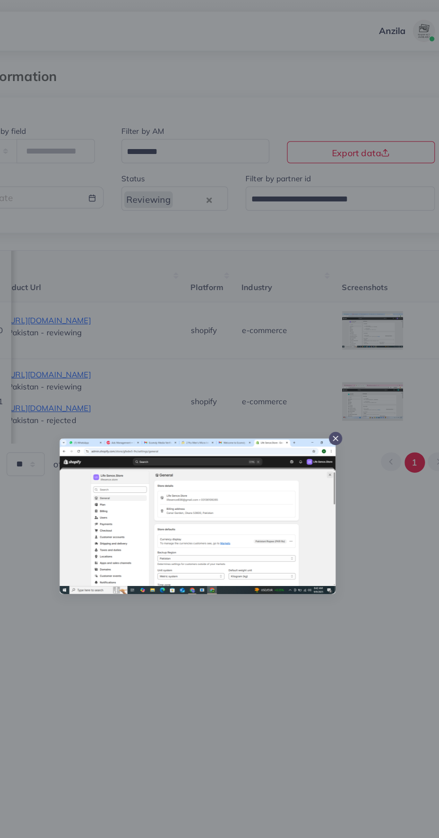
click at [261, 590] on div at bounding box center [219, 419] width 439 height 838
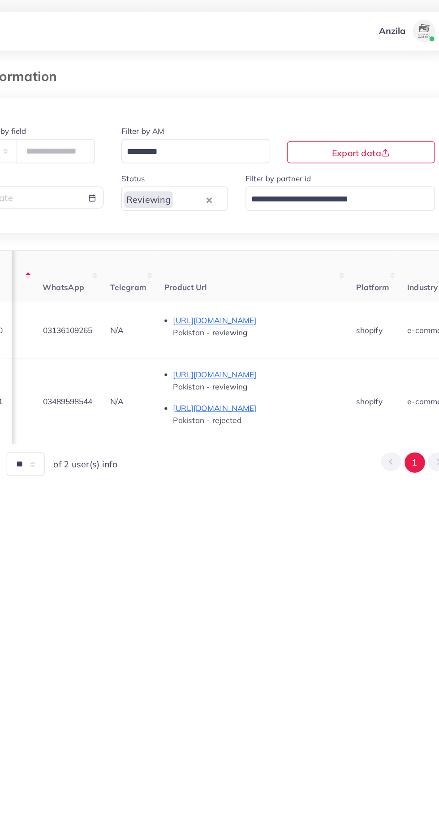
scroll to position [0, 408]
copy span "03136109265"
copy span "03489598544"
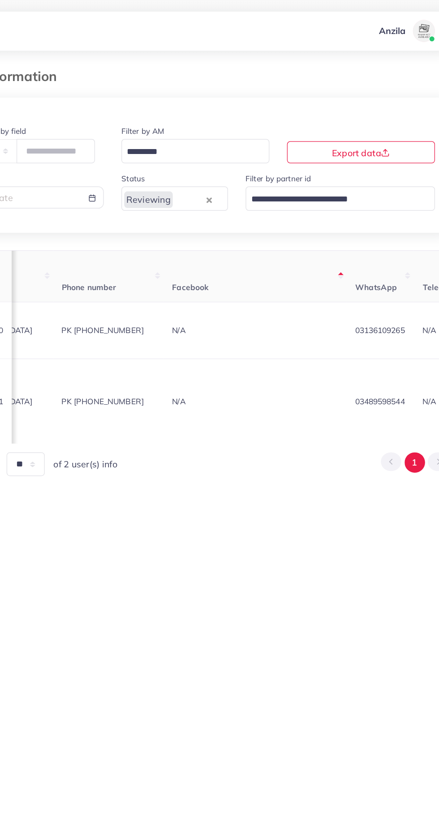
scroll to position [0, 0]
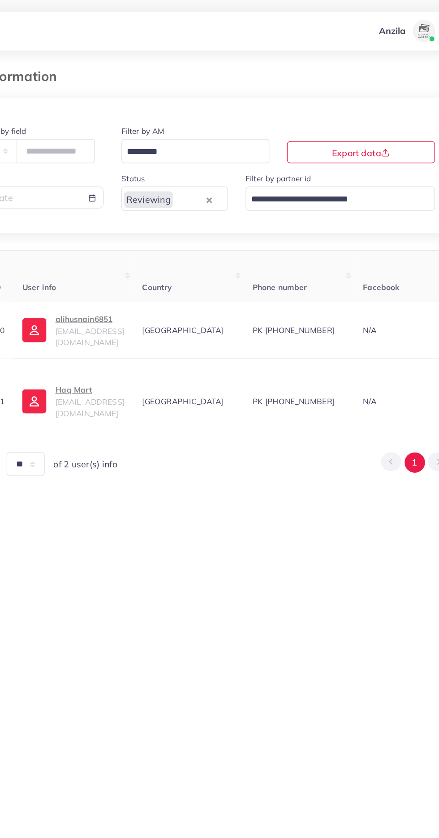
click at [137, 263] on p "alihusnain6851" at bounding box center [134, 259] width 56 height 11
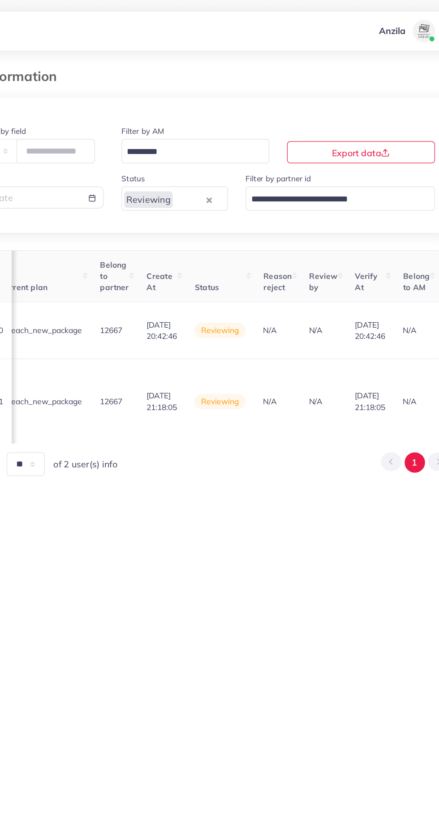
scroll to position [0, 1042]
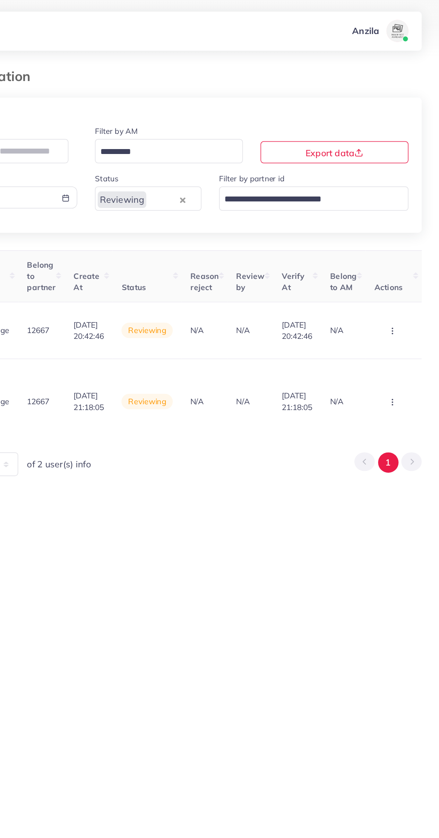
click at [389, 272] on button "button" at bounding box center [401, 268] width 31 height 20
click at [376, 308] on link "Reject" at bounding box center [386, 316] width 71 height 20
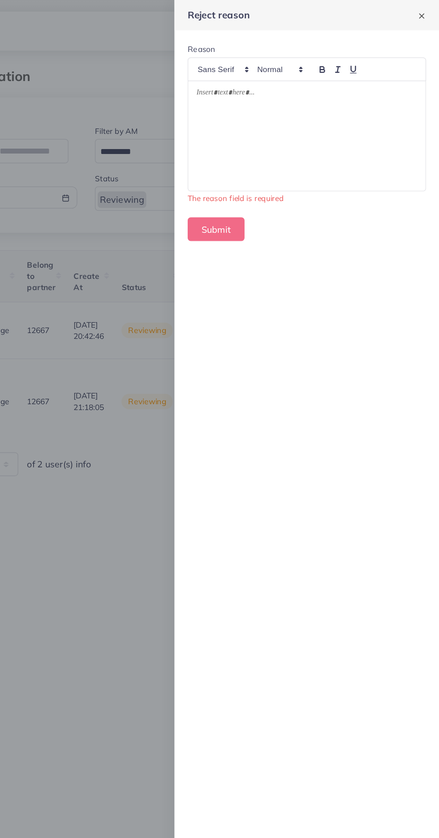
click at [373, 107] on div at bounding box center [331, 110] width 193 height 89
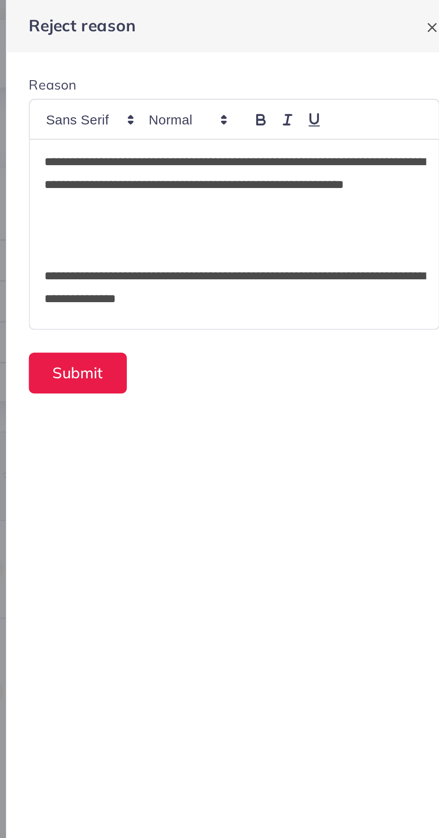
scroll to position [108, 0]
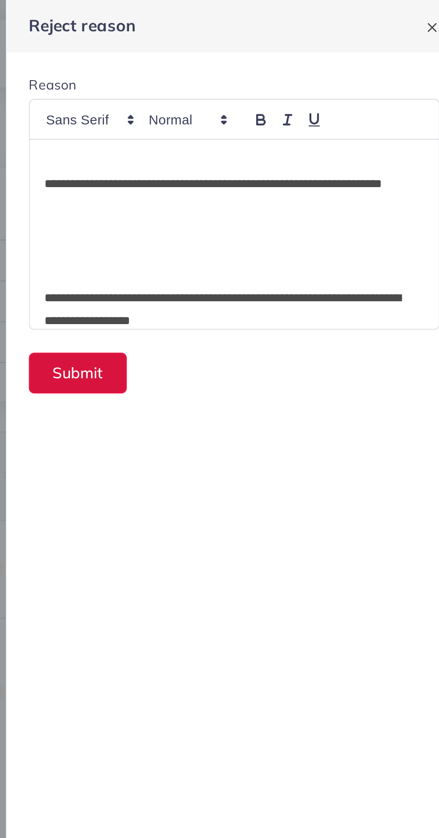
click at [268, 177] on button "Submit" at bounding box center [258, 175] width 46 height 19
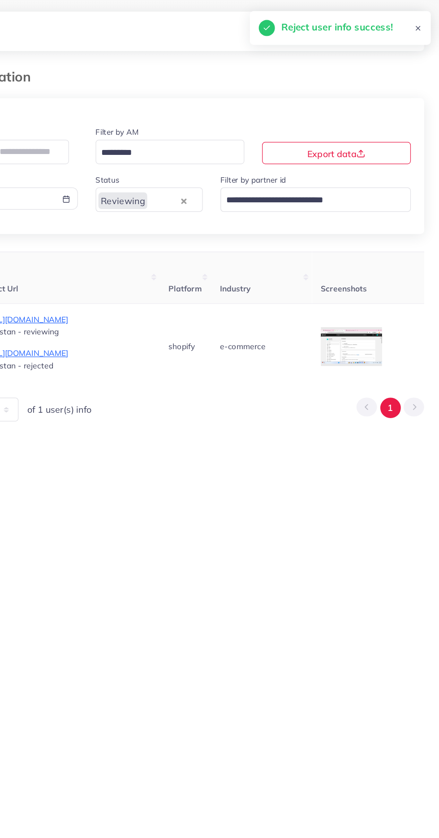
scroll to position [0, 574]
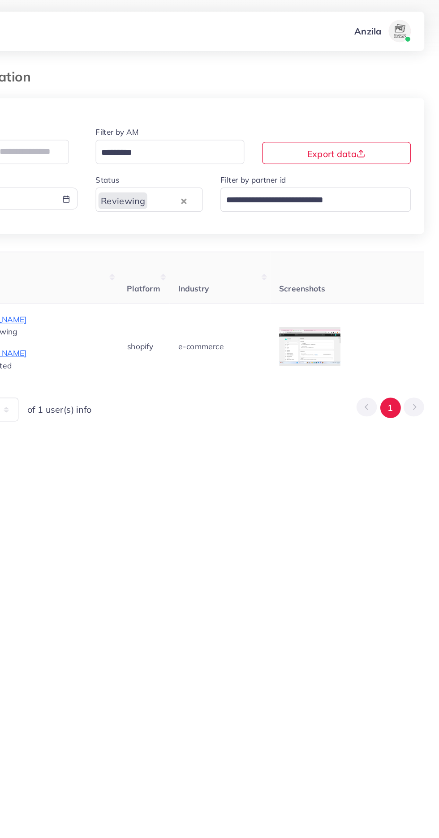
click at [0, 0] on div at bounding box center [0, 0] width 0 height 0
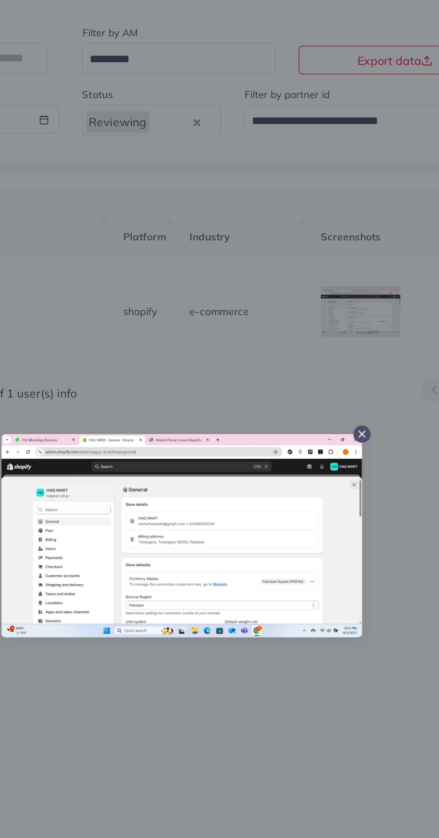
click at [249, 531] on div at bounding box center [219, 419] width 439 height 838
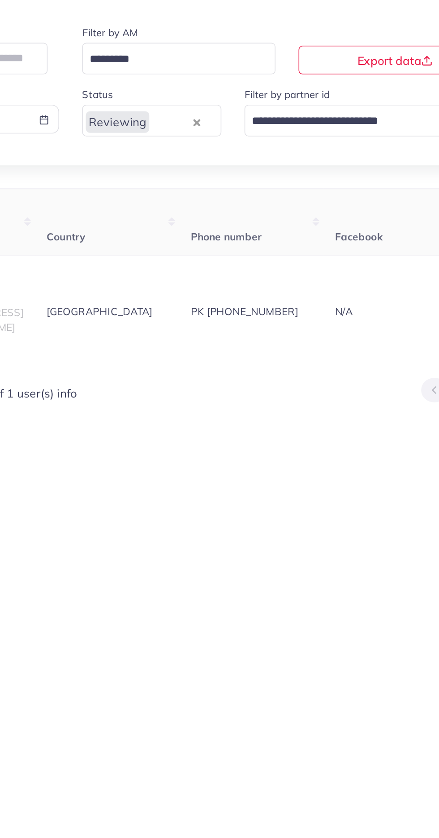
scroll to position [0, 0]
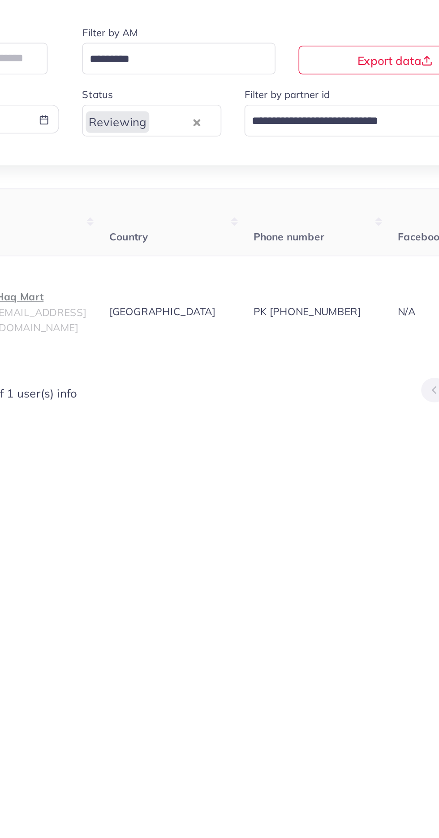
click at [143, 276] on p "Haq Mart" at bounding box center [134, 270] width 56 height 11
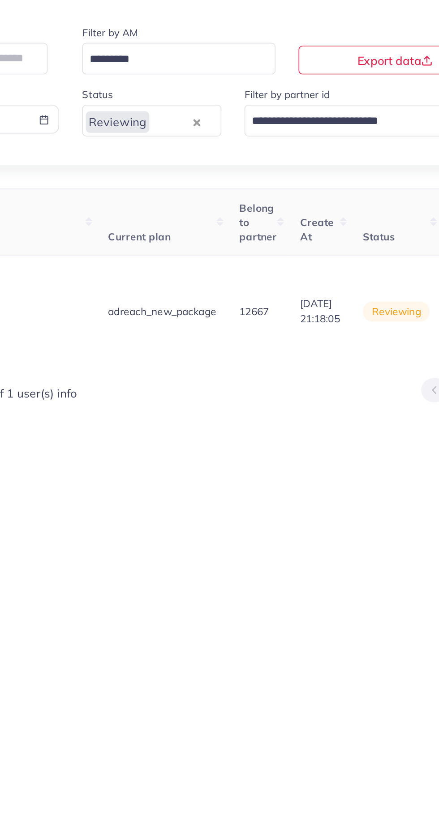
scroll to position [0, 1041]
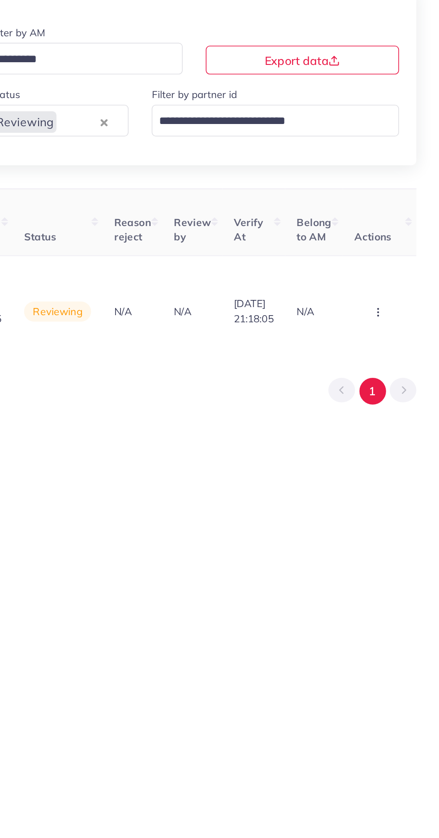
click at [401, 278] on circle "button" at bounding box center [400, 278] width 0 height 0
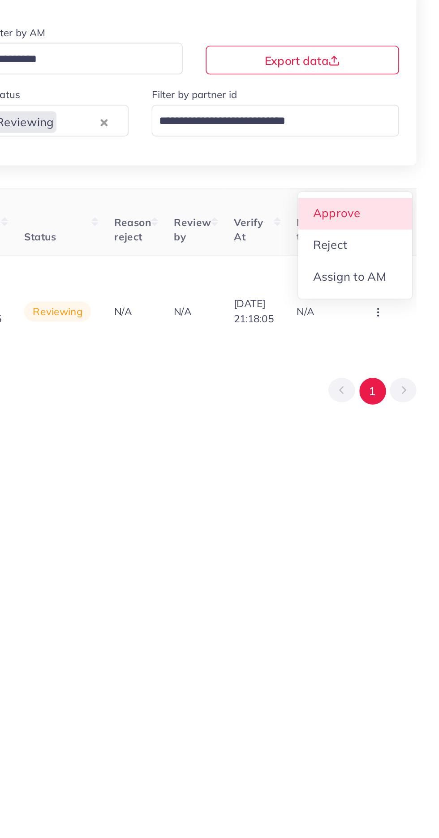
click at [394, 223] on link "Approve" at bounding box center [386, 219] width 71 height 20
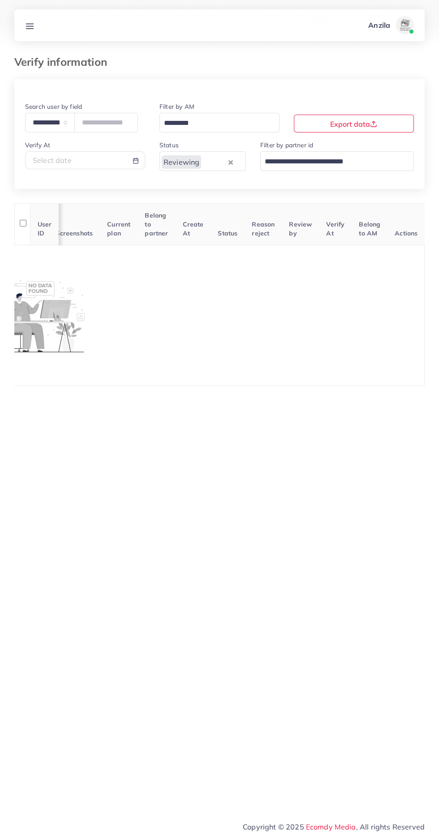
scroll to position [0, 366]
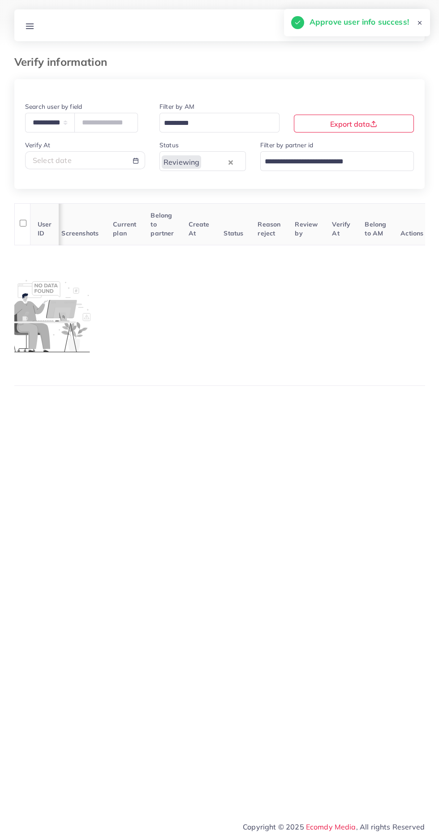
click at [30, 26] on line at bounding box center [29, 26] width 7 height 0
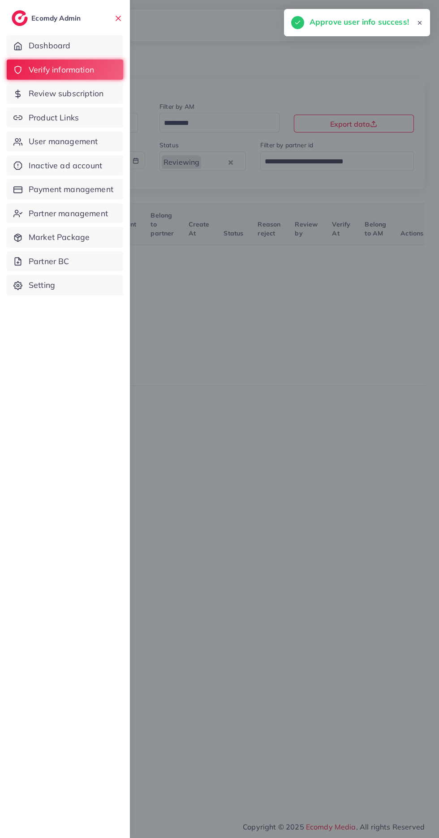
click at [44, 119] on span "Product Links" at bounding box center [54, 118] width 50 height 12
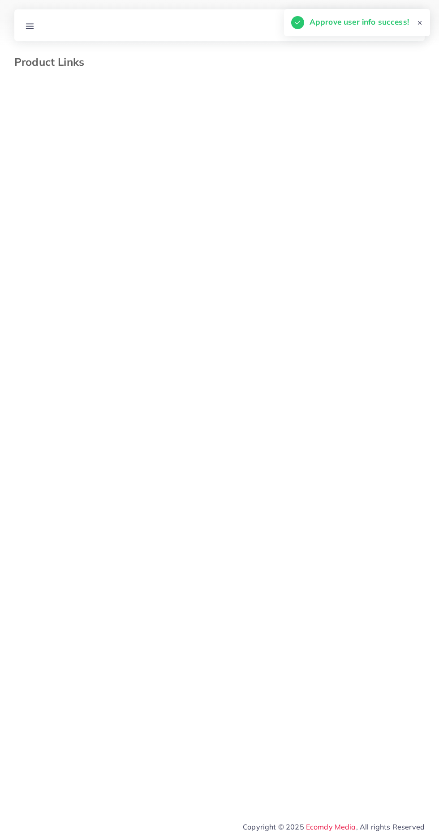
select select "*********"
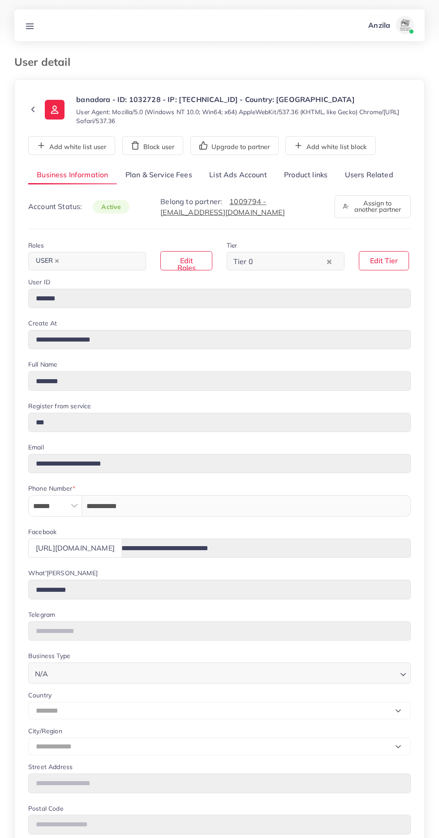
select select "********"
click at [364, 170] on link "Users Related" at bounding box center [368, 175] width 65 height 19
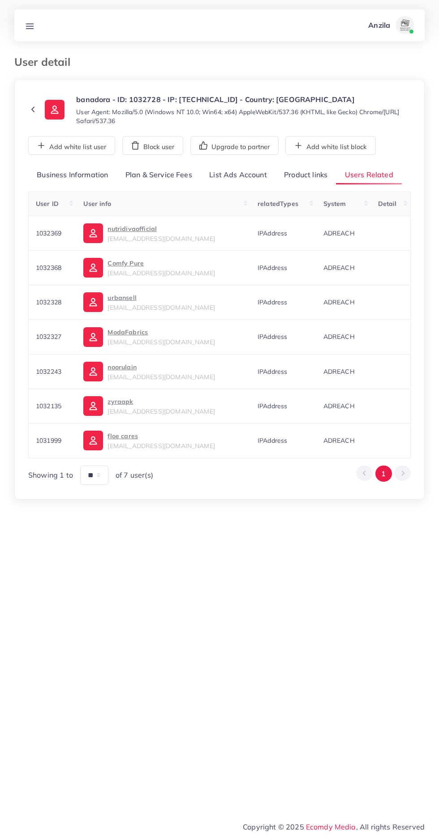
click at [297, 174] on link "Product links" at bounding box center [305, 175] width 60 height 19
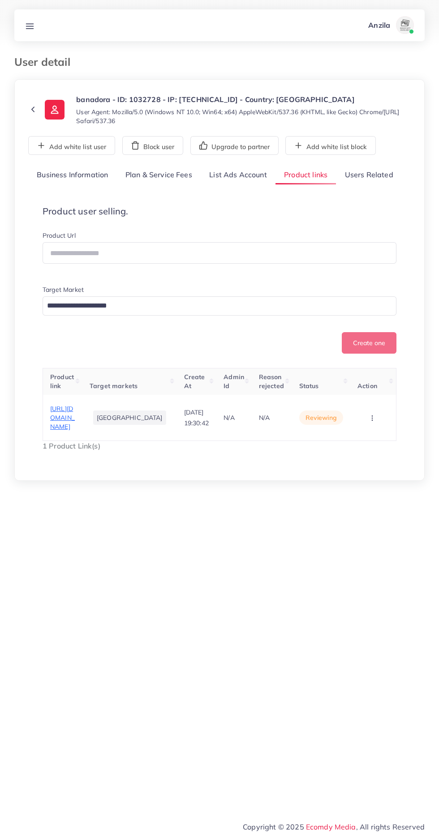
click at [366, 175] on link "Users Related" at bounding box center [368, 175] width 65 height 19
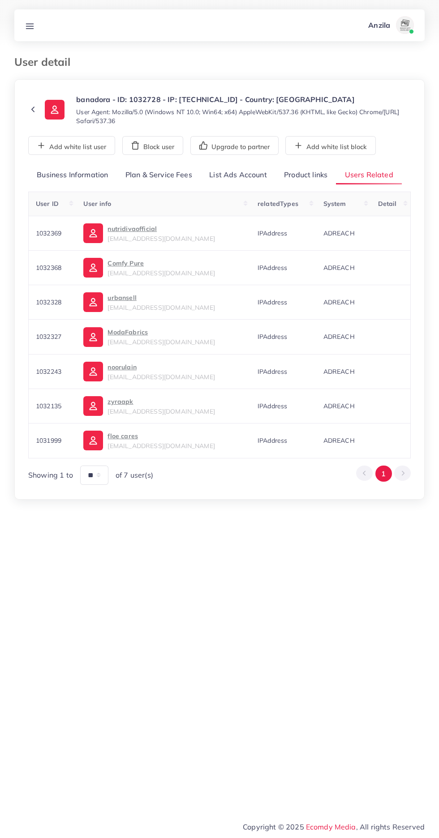
click at [133, 228] on p "nutridivaofficial" at bounding box center [160, 228] width 107 height 11
click at [122, 262] on p "Comfy Pure" at bounding box center [160, 263] width 107 height 11
click at [117, 298] on p "urbansell" at bounding box center [160, 297] width 107 height 11
click at [129, 341] on span "hamzapasha372@gmail.com" at bounding box center [160, 342] width 107 height 8
click at [118, 375] on span "[EMAIL_ADDRESS][DOMAIN_NAME]" at bounding box center [160, 377] width 107 height 8
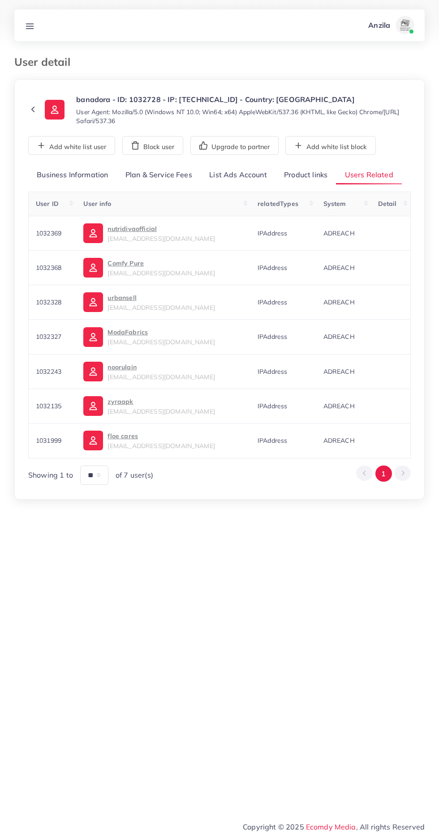
click at [129, 399] on p "zyraapk" at bounding box center [160, 401] width 107 height 11
click at [128, 433] on p "floe cares" at bounding box center [160, 436] width 107 height 11
click at [303, 175] on link "Product links" at bounding box center [305, 175] width 60 height 19
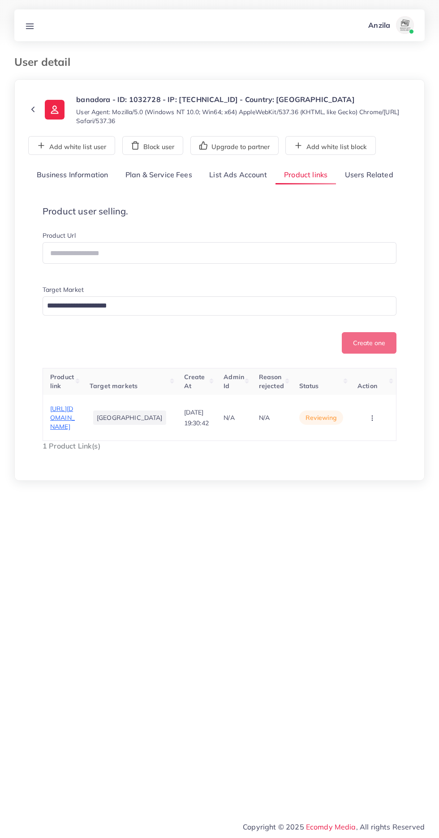
click at [75, 416] on span "https://banadora.store/collections/lawn-collection" at bounding box center [62, 418] width 25 height 26
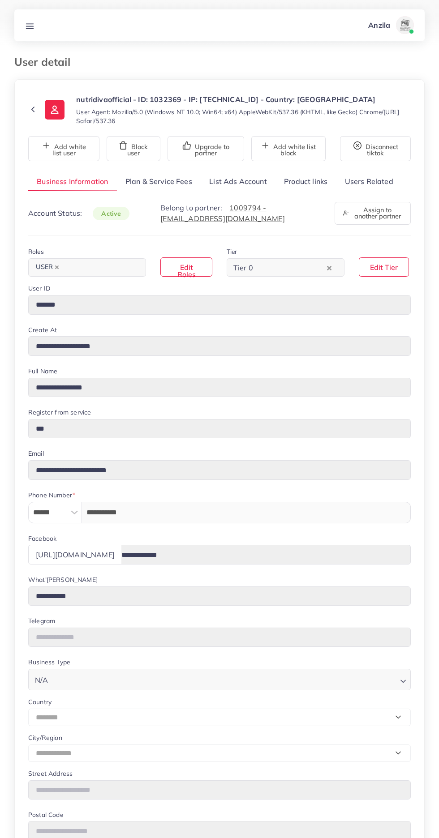
click at [229, 178] on link "List Ads Account" at bounding box center [238, 181] width 75 height 19
select select "********"
click at [232, 180] on link "List Ads Account" at bounding box center [238, 181] width 75 height 19
click at [238, 180] on link "List Ads Account" at bounding box center [238, 181] width 75 height 19
select select "********"
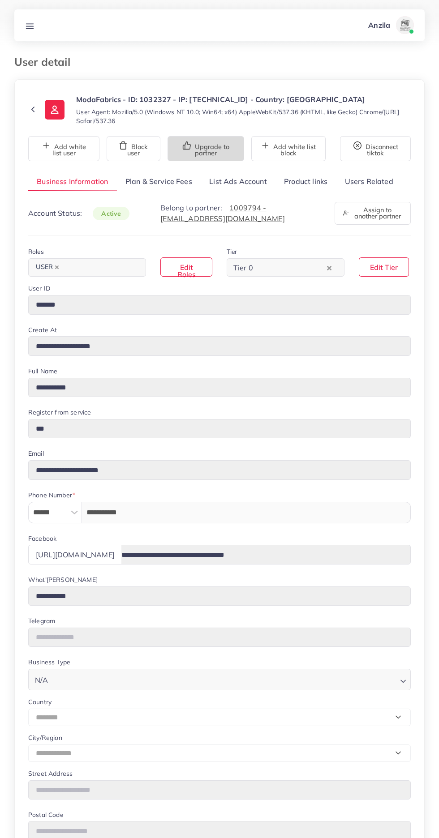
click at [221, 151] on button "Upgrade to partner" at bounding box center [206, 148] width 77 height 25
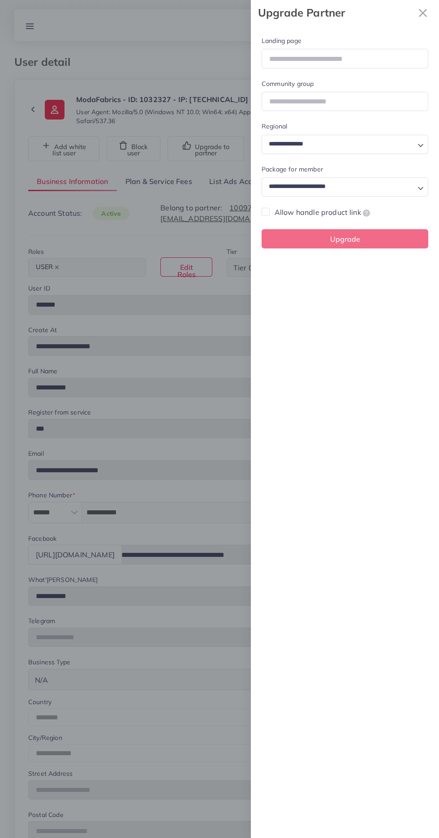
click at [175, 275] on div at bounding box center [219, 419] width 439 height 838
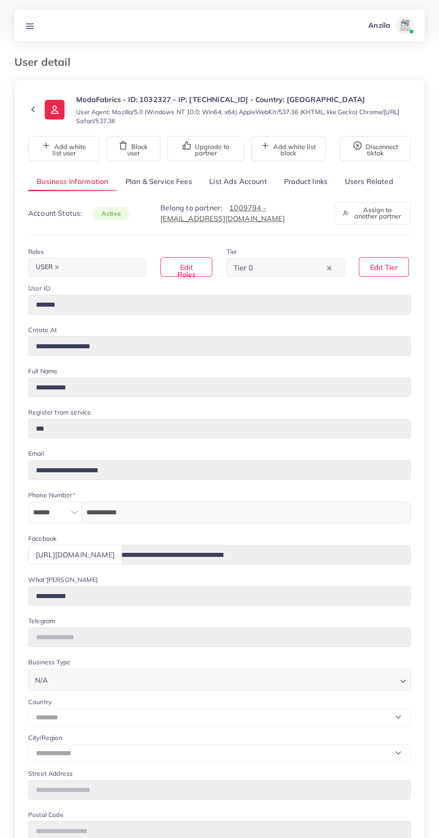
click at [234, 181] on link "List Ads Account" at bounding box center [238, 181] width 75 height 19
select select "********"
click at [239, 180] on link "List Ads Account" at bounding box center [238, 181] width 75 height 19
select select "********"
click at [238, 180] on link "List Ads Account" at bounding box center [238, 181] width 75 height 19
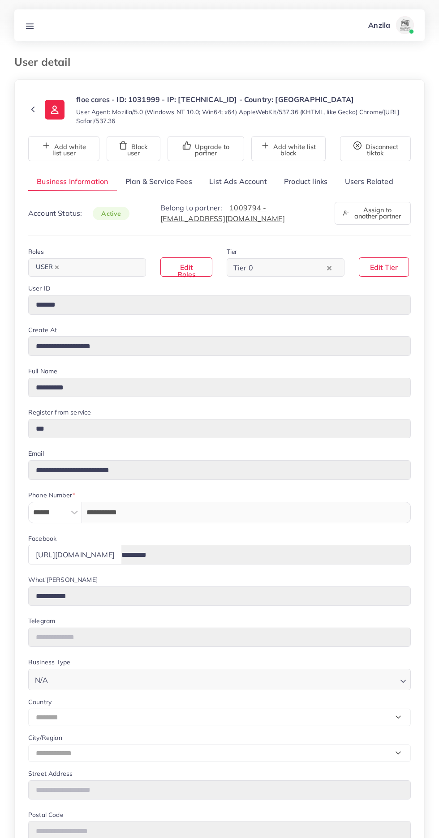
select select "********"
click at [241, 181] on link "List Ads Account" at bounding box center [238, 181] width 75 height 19
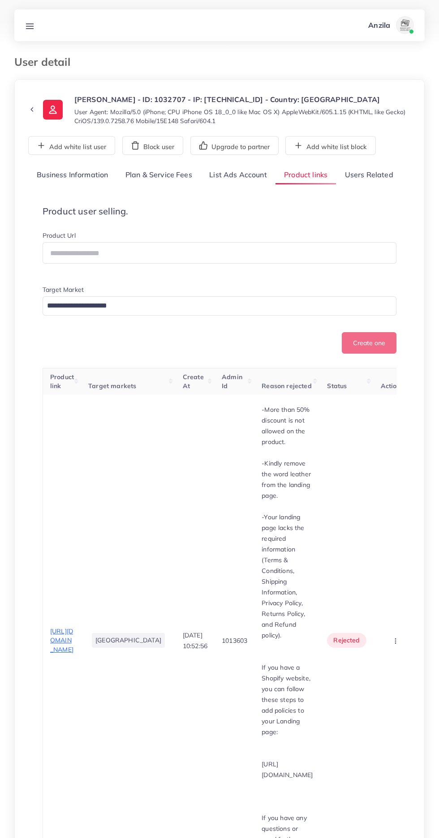
click at [59, 627] on span "[URL][DOMAIN_NAME]" at bounding box center [61, 640] width 23 height 26
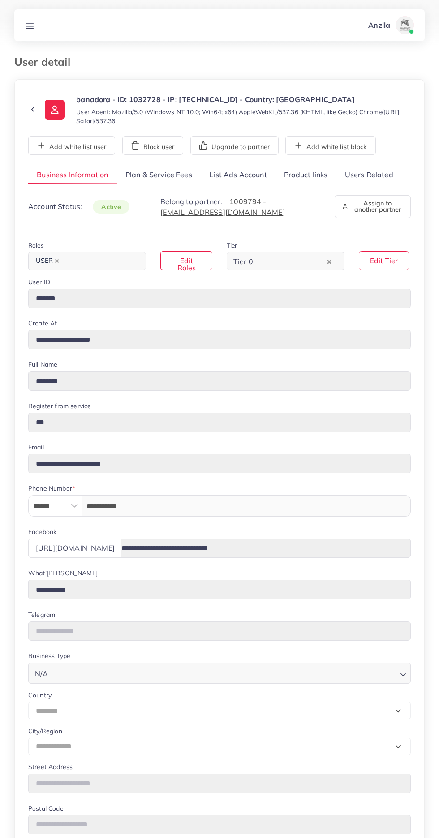
click at [383, 174] on link "Users Related" at bounding box center [368, 175] width 65 height 19
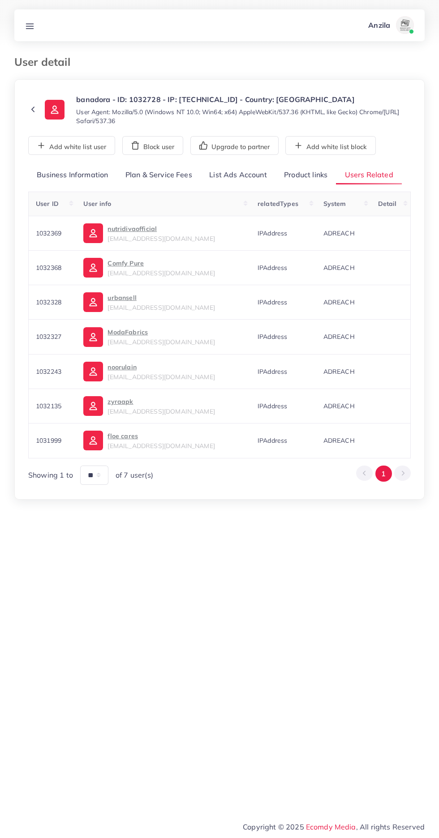
click at [313, 175] on link "Product links" at bounding box center [305, 175] width 60 height 19
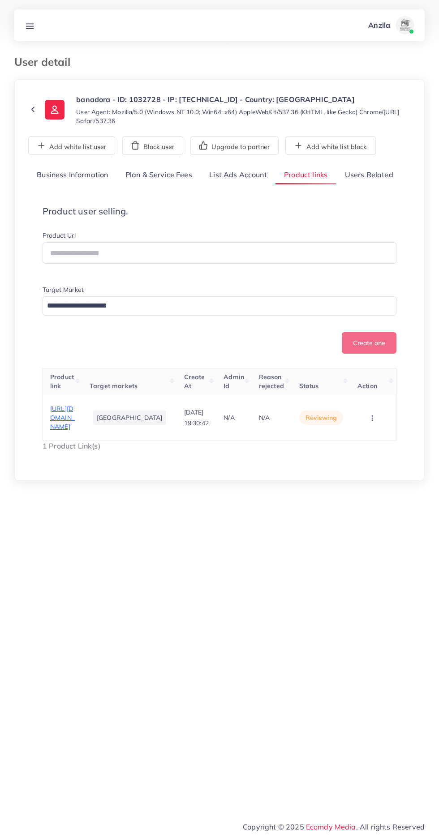
click at [72, 427] on span "[URL][DOMAIN_NAME]" at bounding box center [62, 418] width 25 height 26
click at [372, 418] on circle "button" at bounding box center [372, 418] width 0 height 0
click at [371, 380] on span "Approve" at bounding box center [357, 379] width 30 height 9
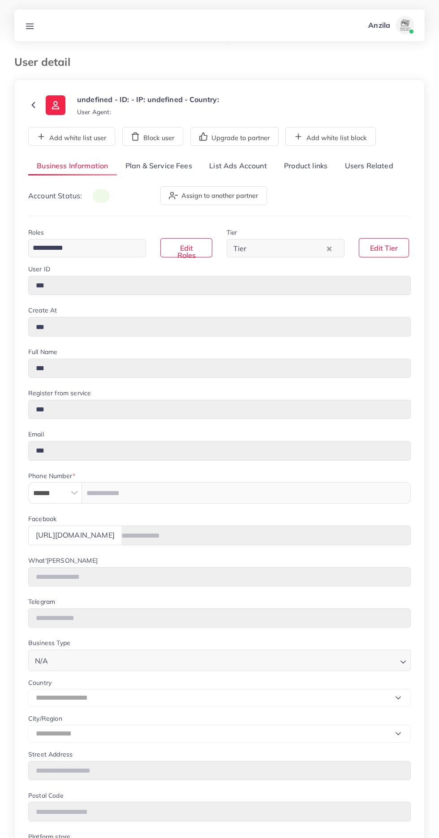
click at [306, 168] on link "Product links" at bounding box center [305, 166] width 60 height 19
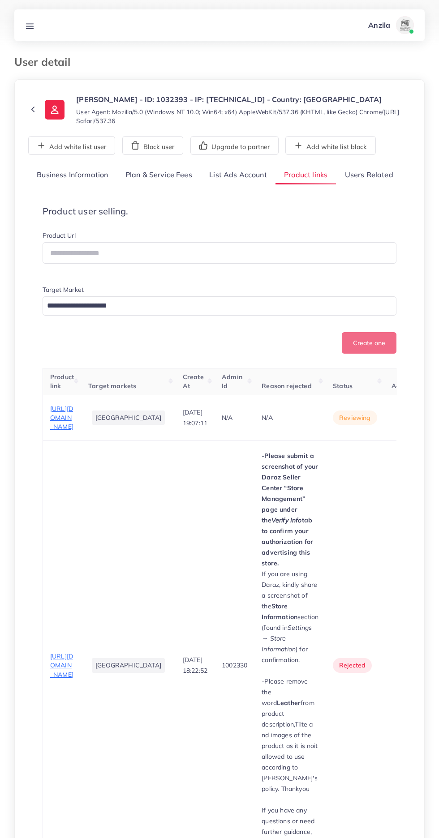
click at [369, 179] on link "Users Related" at bounding box center [368, 175] width 65 height 19
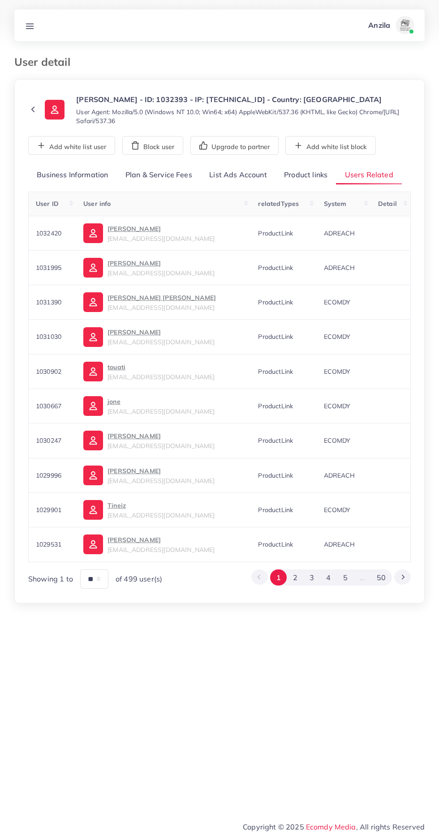
click at [309, 176] on link "Product links" at bounding box center [305, 175] width 60 height 19
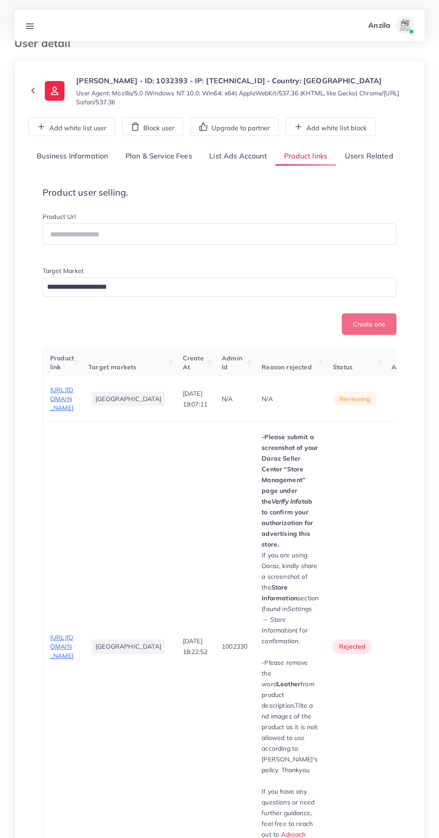
scroll to position [16, 0]
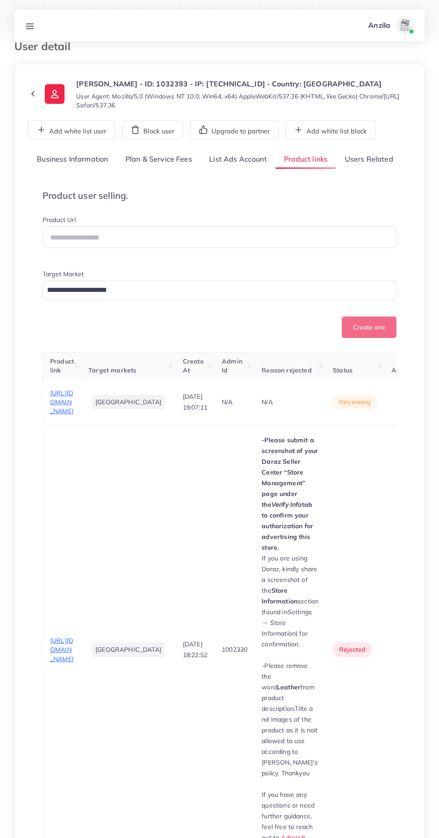
click at [403, 406] on icon "button" at bounding box center [406, 402] width 7 height 7
click at [362, 459] on link "Reject" at bounding box center [392, 449] width 71 height 20
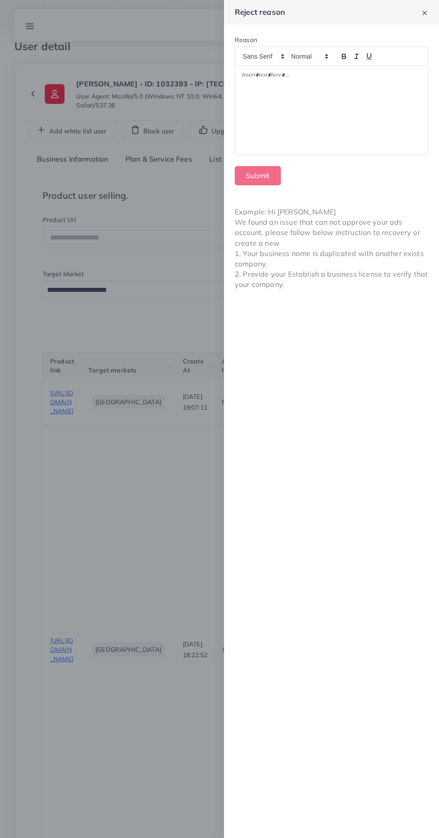
click at [343, 119] on div at bounding box center [331, 111] width 193 height 90
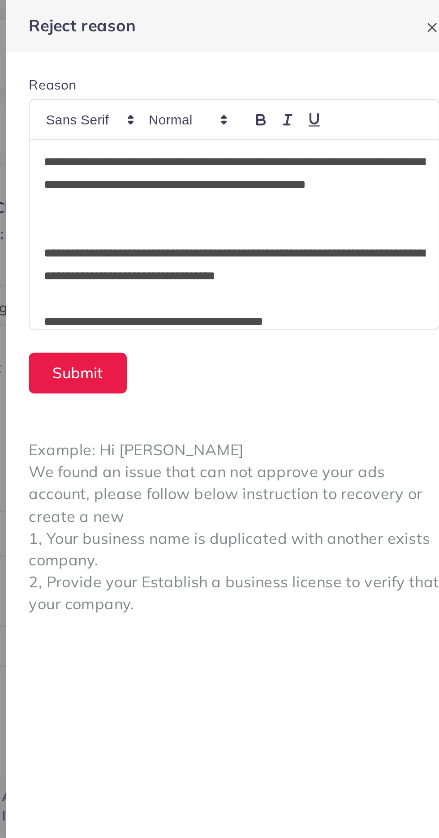
scroll to position [0, 0]
click at [387, 153] on p "**********" at bounding box center [331, 151] width 179 height 11
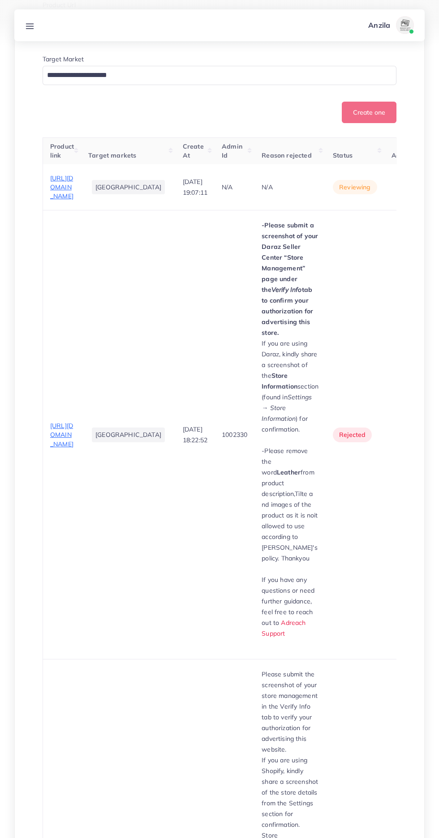
scroll to position [223, 0]
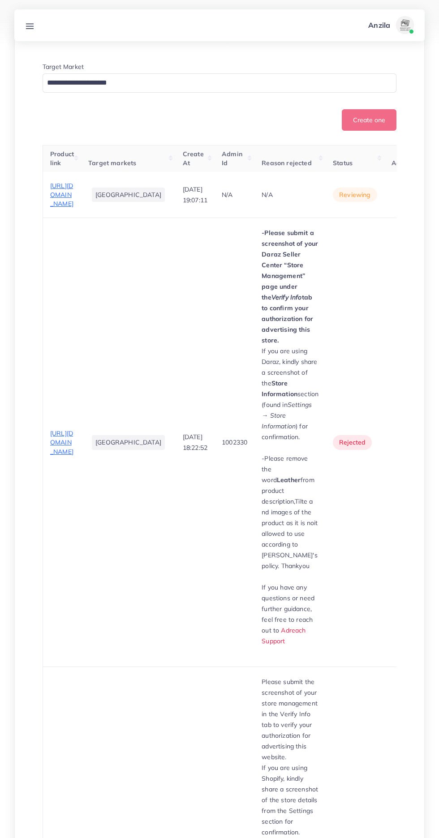
click at [406, 195] on circle "button" at bounding box center [406, 195] width 0 height 0
click at [370, 252] on link "Reject" at bounding box center [392, 242] width 71 height 20
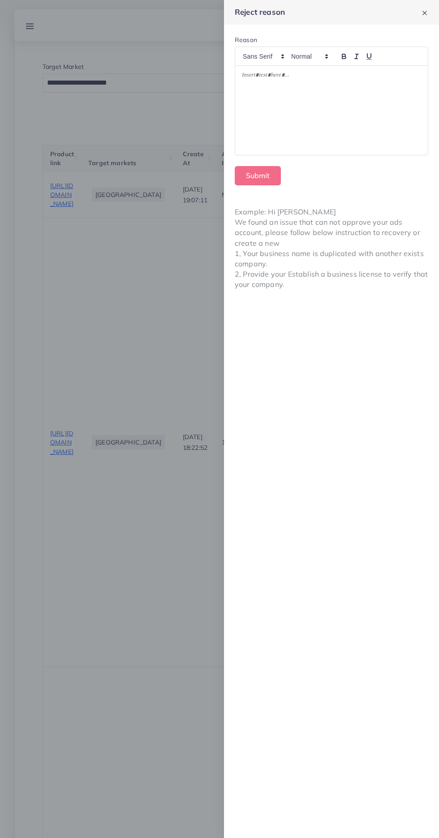
click at [284, 115] on div at bounding box center [331, 111] width 193 height 90
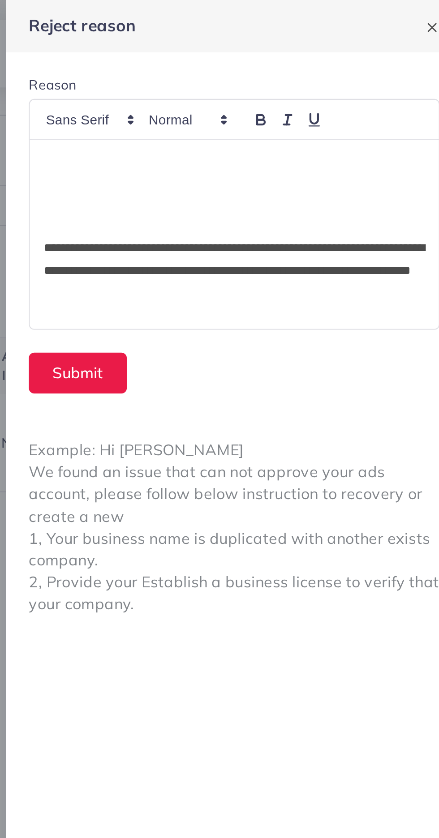
scroll to position [67, 0]
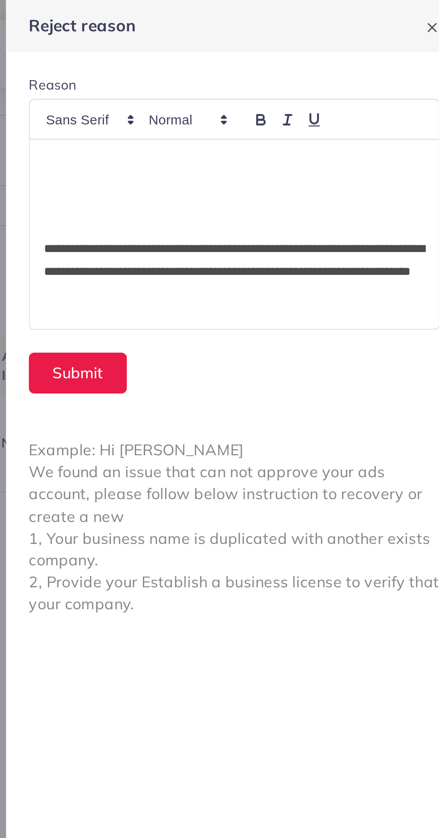
click at [344, 126] on p "**********" at bounding box center [331, 128] width 179 height 32
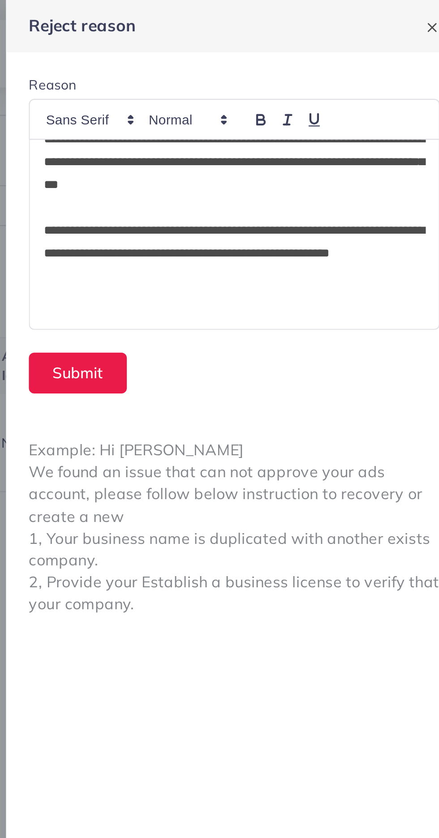
scroll to position [0, 0]
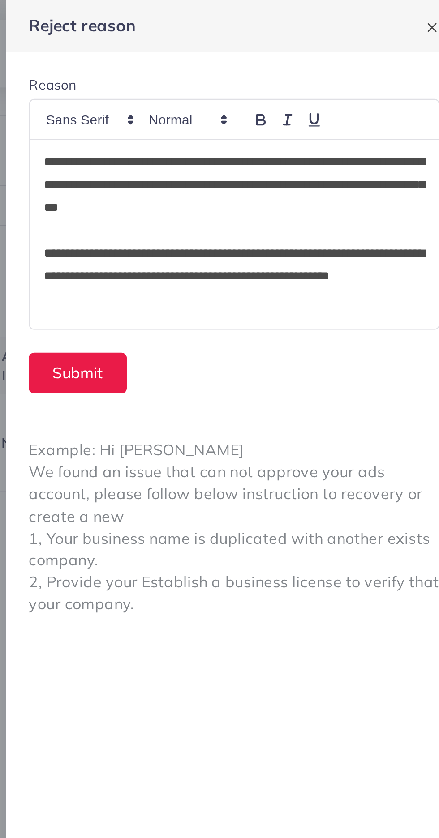
click at [365, 74] on p "**********" at bounding box center [331, 87] width 179 height 32
click at [361, 79] on p "**********" at bounding box center [331, 87] width 179 height 32
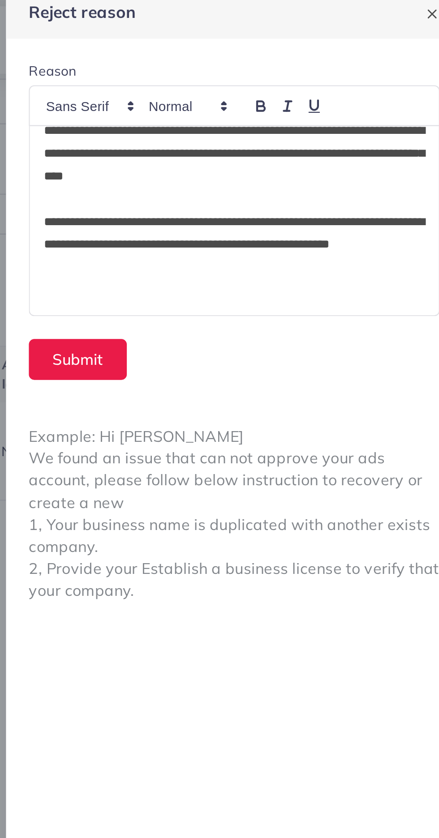
scroll to position [9, 0]
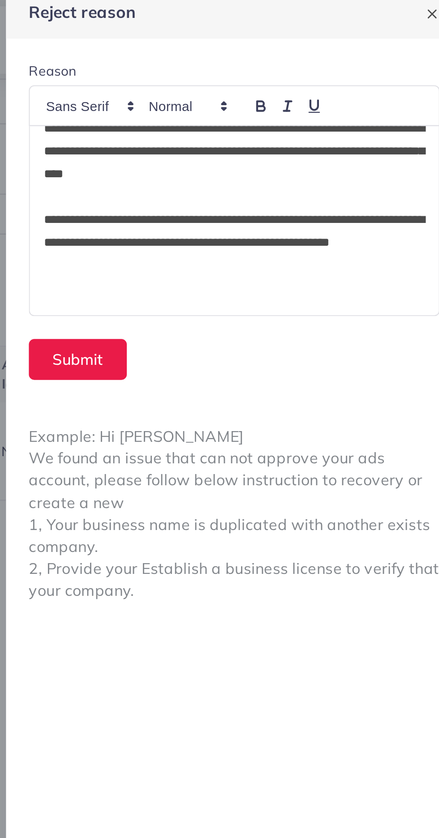
click at [302, 109] on p "**********" at bounding box center [331, 121] width 179 height 32
click at [287, 134] on p "**********" at bounding box center [331, 121] width 179 height 32
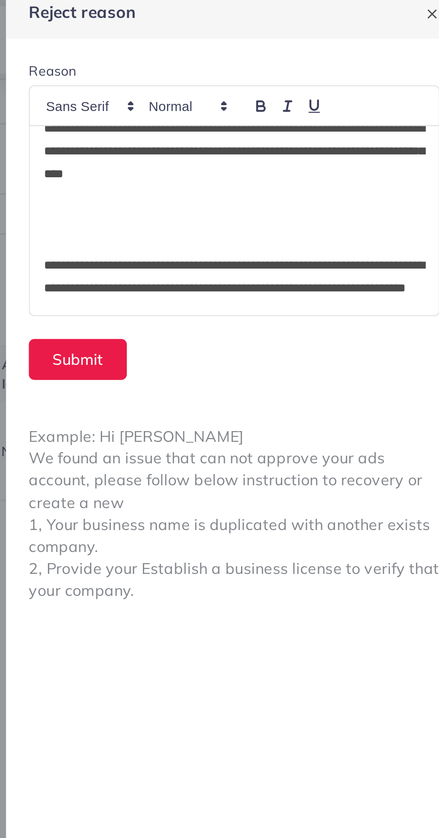
click at [245, 123] on p at bounding box center [331, 121] width 179 height 11
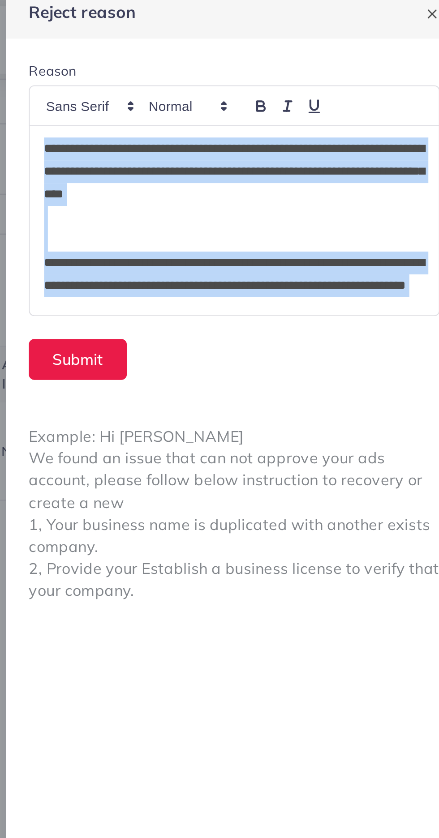
scroll to position [64, 0]
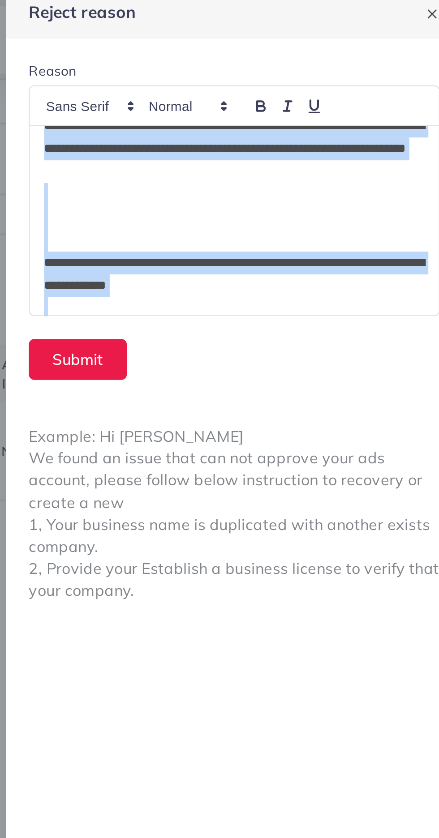
copy div "**********"
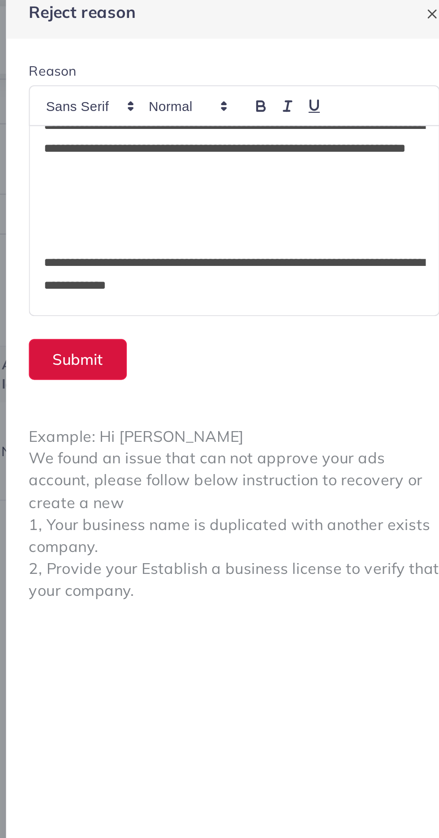
click at [266, 175] on button "Submit" at bounding box center [258, 175] width 46 height 19
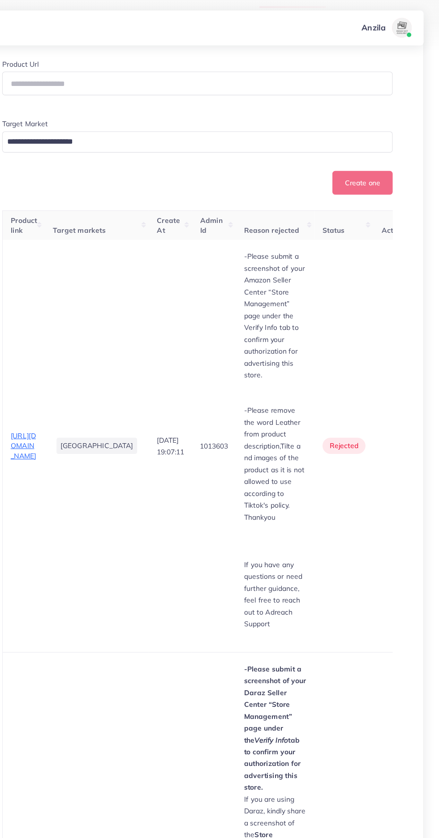
scroll to position [174, 0]
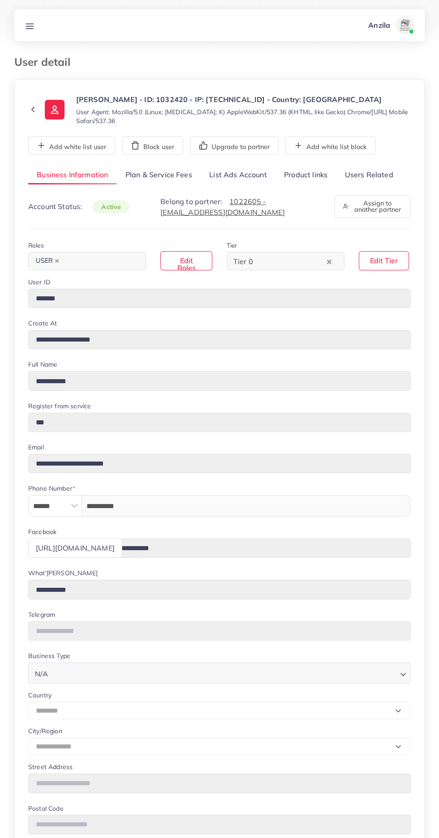
click at [312, 175] on link "Product links" at bounding box center [305, 175] width 60 height 19
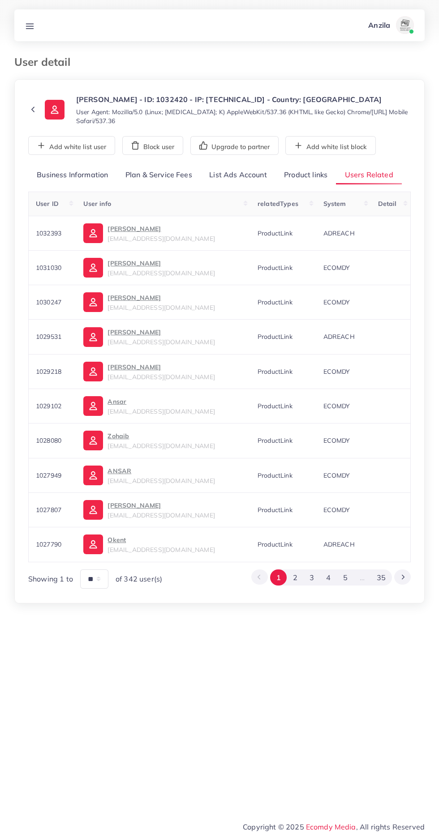
click at [300, 178] on link "Product links" at bounding box center [305, 175] width 60 height 19
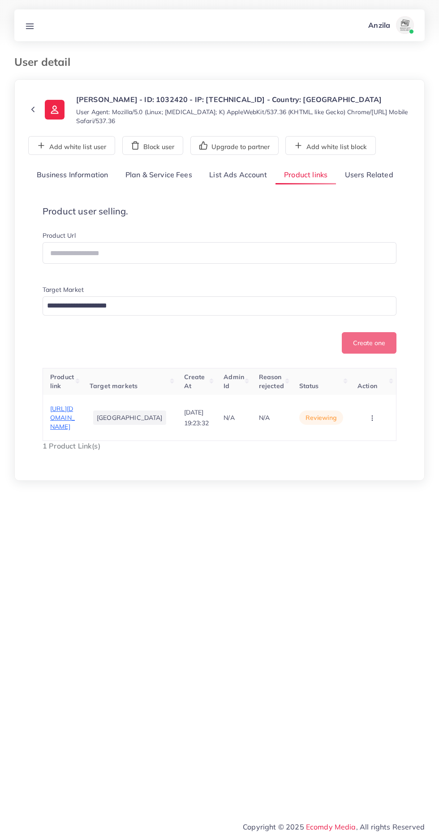
click at [372, 417] on circle "button" at bounding box center [372, 416] width 0 height 0
click at [357, 395] on span "Reject" at bounding box center [352, 390] width 21 height 9
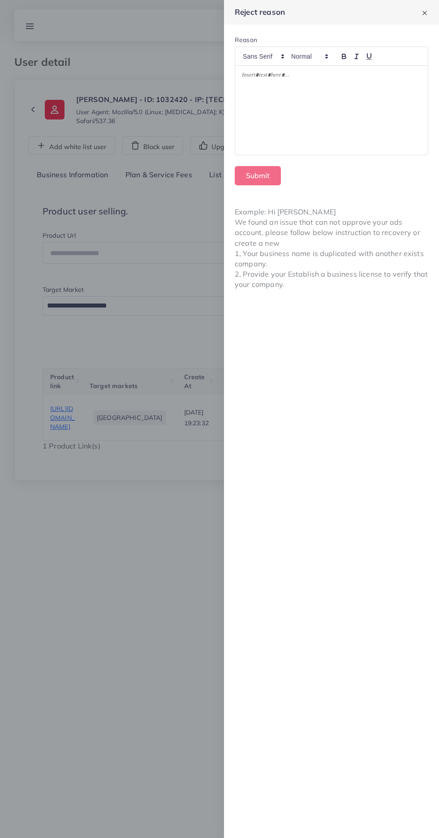
click at [339, 140] on div at bounding box center [331, 111] width 193 height 90
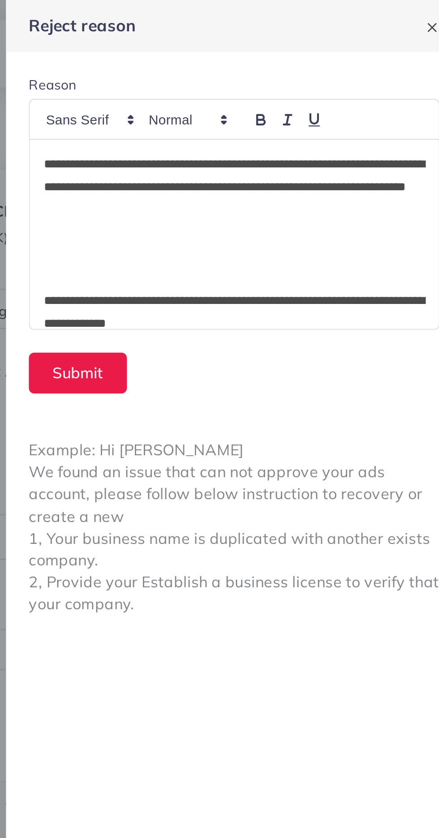
scroll to position [72, 0]
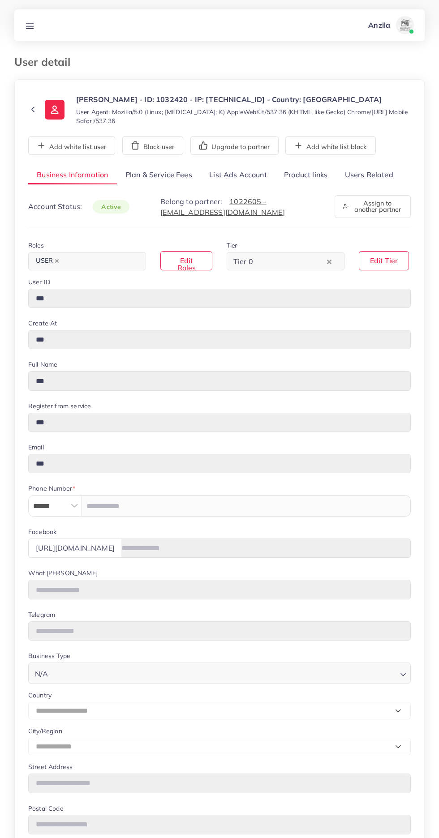
type input "*******"
type input "**********"
type input "******"
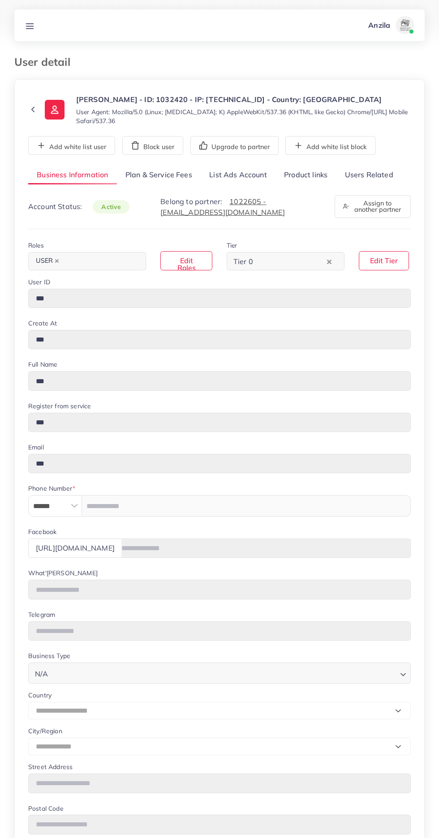
type input "**********"
select select "********"
click at [308, 175] on link "Product links" at bounding box center [305, 175] width 60 height 19
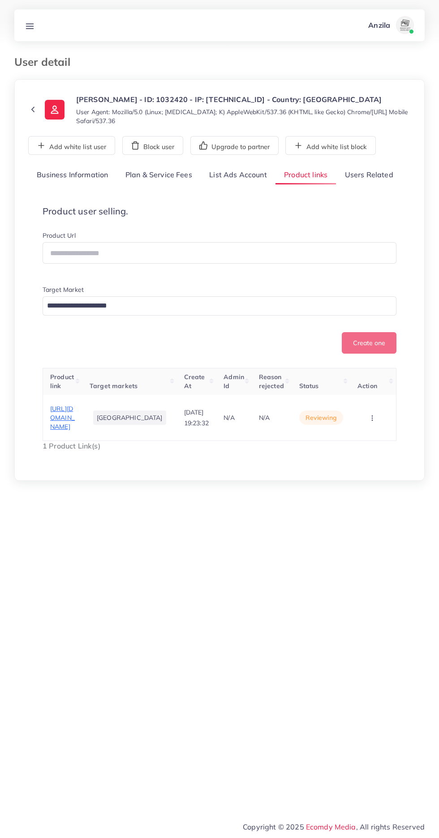
click at [372, 421] on circle "button" at bounding box center [372, 420] width 0 height 0
click at [362, 395] on span "Reject" at bounding box center [352, 390] width 21 height 9
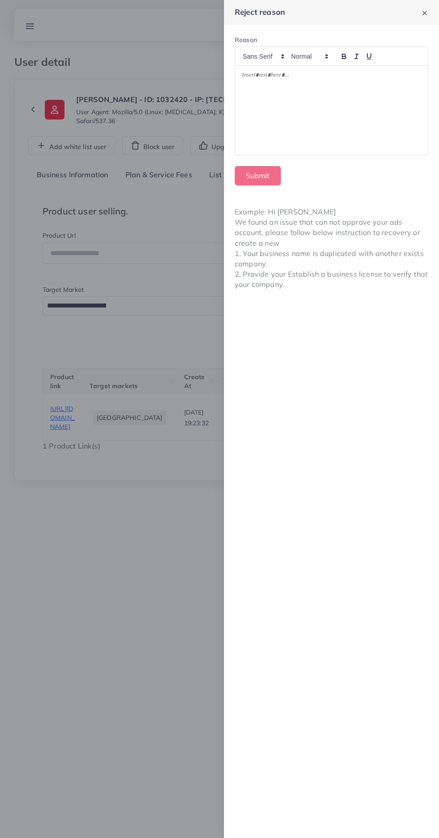
click at [345, 130] on div at bounding box center [331, 111] width 193 height 90
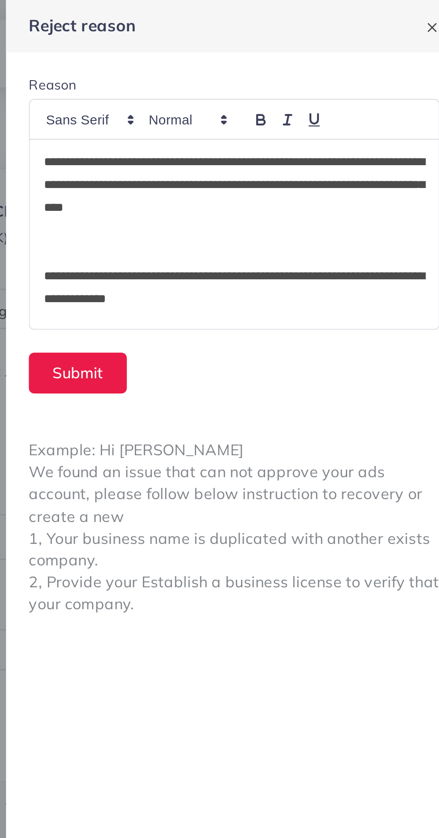
click at [366, 72] on p "**********" at bounding box center [331, 87] width 179 height 32
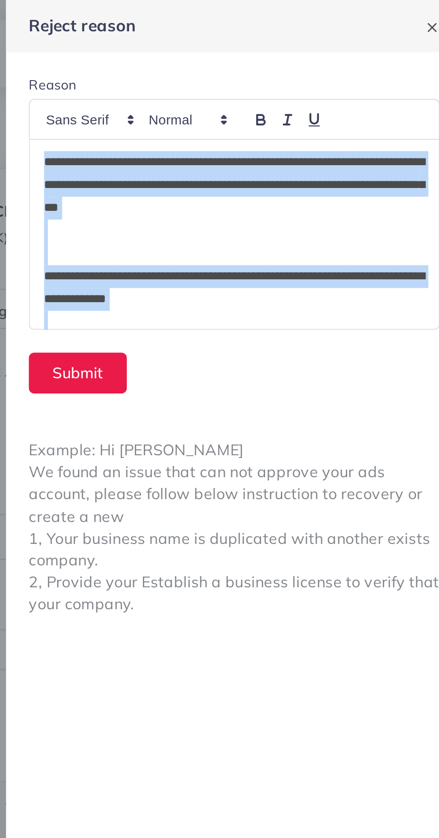
copy div "**********"
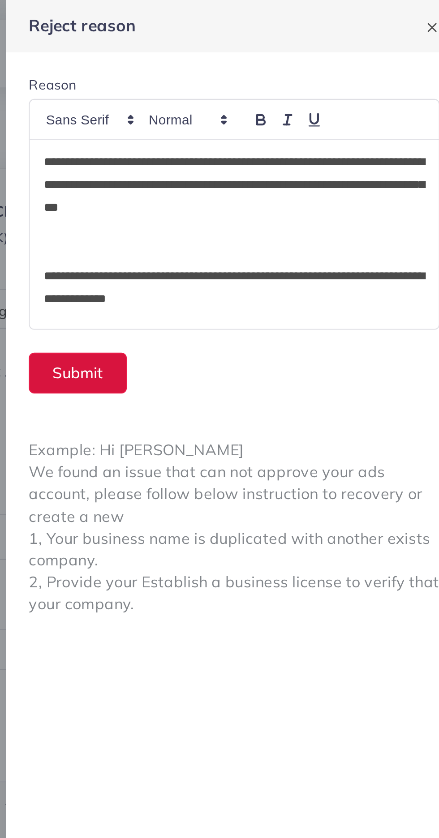
click at [269, 173] on button "Submit" at bounding box center [258, 175] width 46 height 19
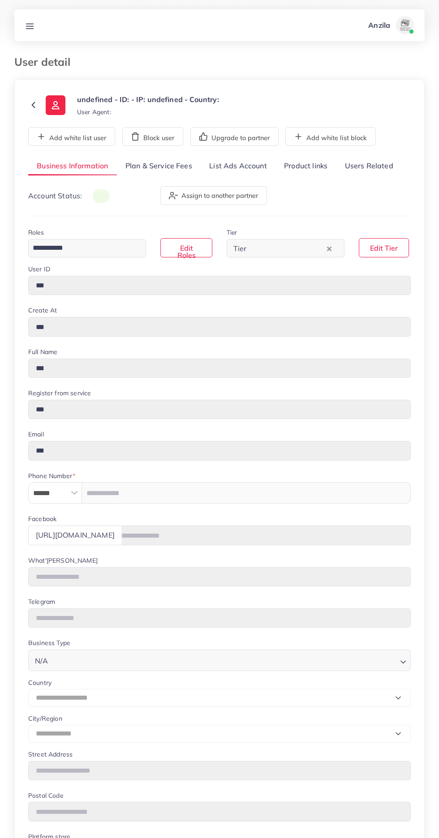
type input "*******"
type input "**********"
type input "******"
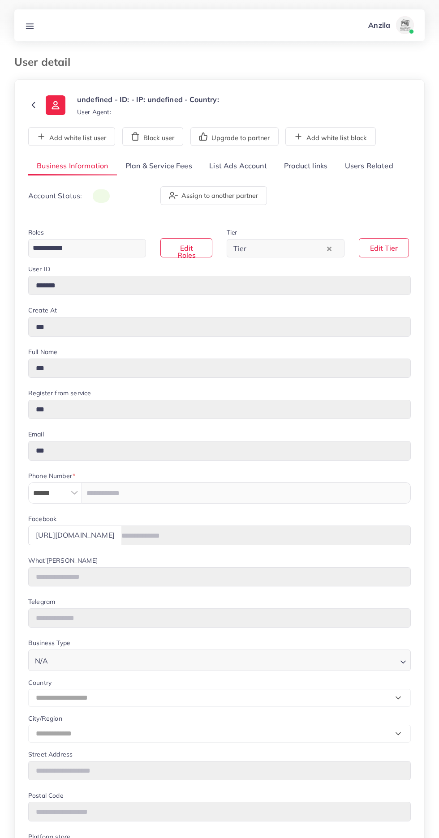
type input "**********"
select select "********"
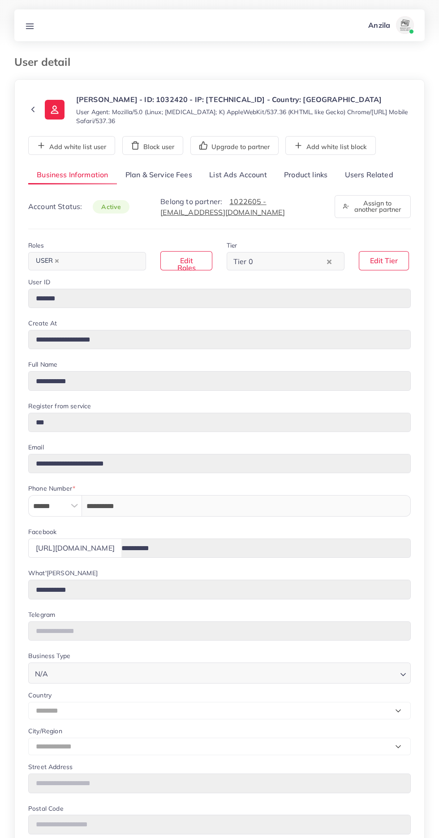
click at [310, 174] on link "Product links" at bounding box center [305, 175] width 60 height 19
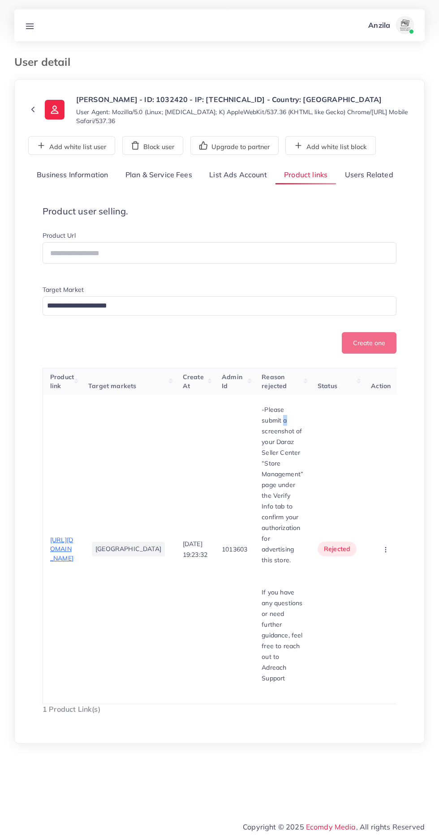
click at [233, 531] on td "1013603" at bounding box center [235, 549] width 40 height 309
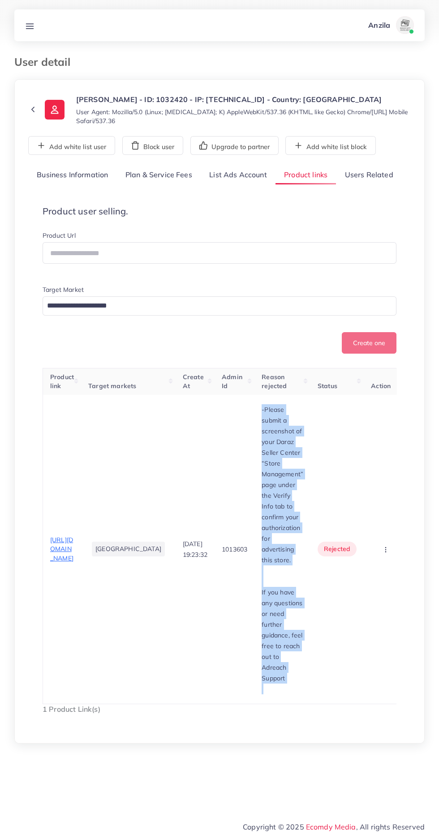
copy div "-Please submit a screenshot of your Daraz Seller Center “Store Management” page…"
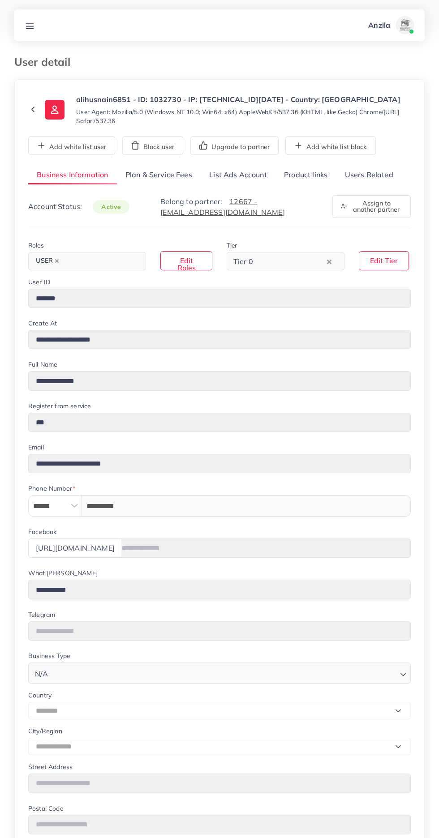
select select "********"
click at [371, 185] on link "Users Related" at bounding box center [368, 175] width 65 height 19
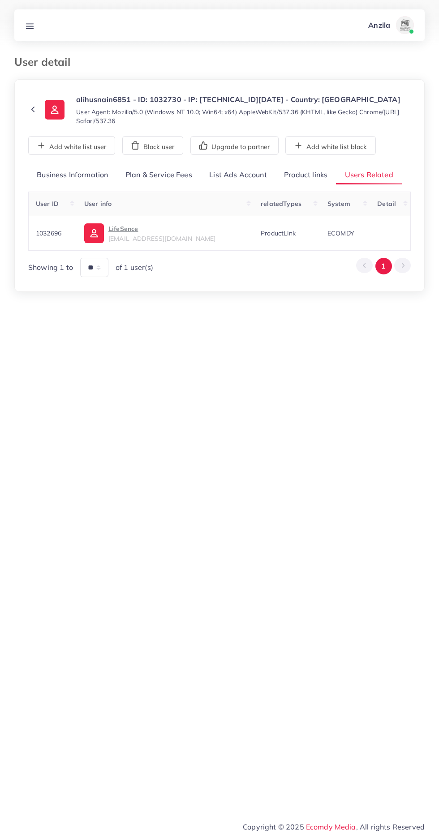
click at [309, 185] on link "Product links" at bounding box center [305, 175] width 60 height 19
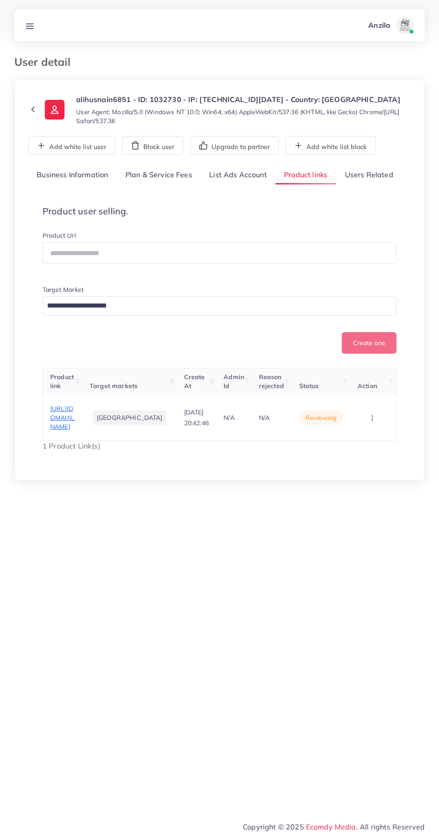
click at [75, 431] on span "[URL][DOMAIN_NAME]" at bounding box center [62, 418] width 25 height 26
click at [372, 422] on icon "button" at bounding box center [372, 418] width 7 height 7
click at [361, 395] on span "Reject" at bounding box center [352, 390] width 21 height 9
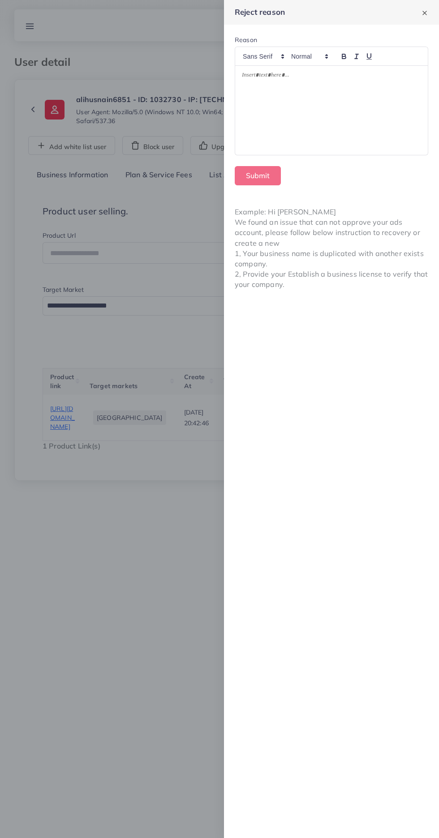
click at [321, 119] on div at bounding box center [331, 111] width 193 height 90
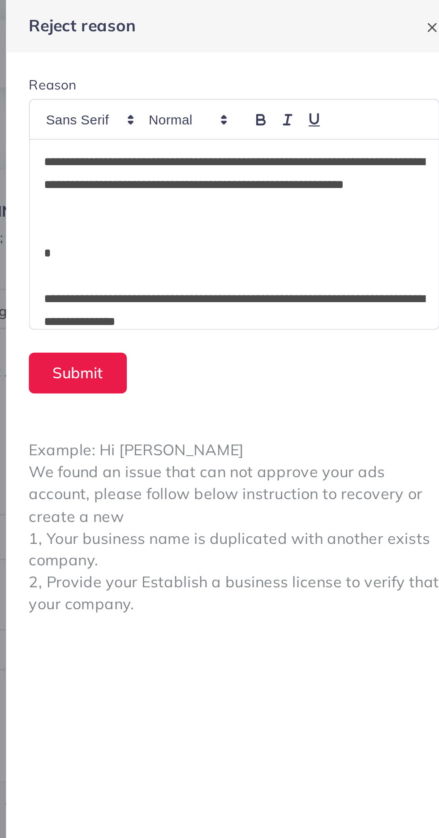
scroll to position [107, 0]
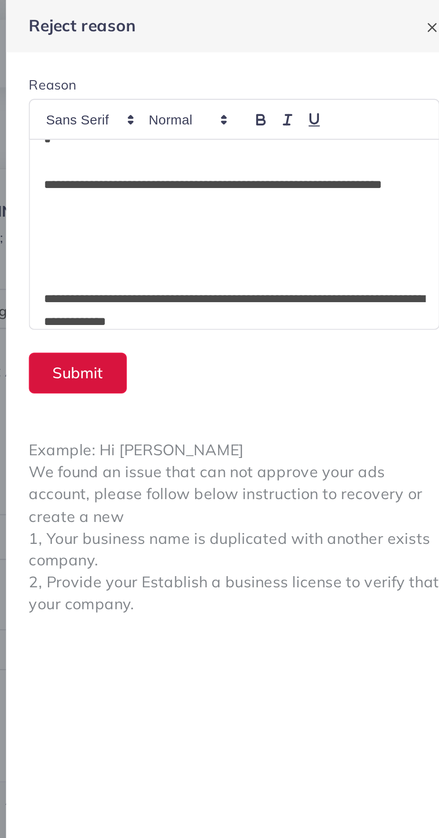
click at [267, 178] on button "Submit" at bounding box center [258, 175] width 46 height 19
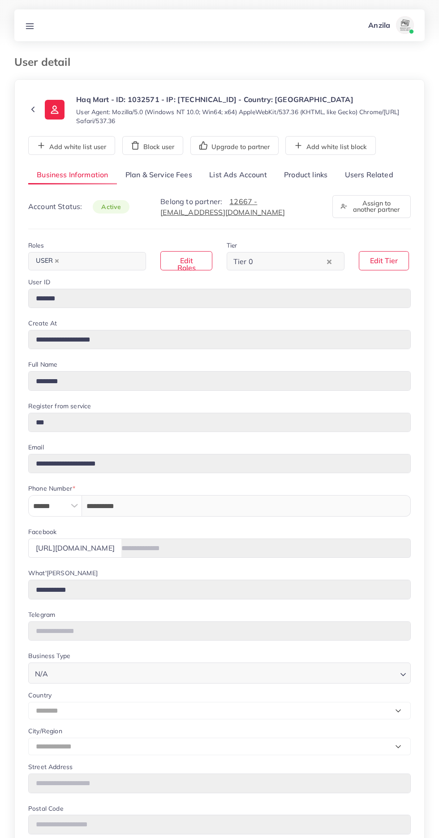
select select "********"
click at [363, 175] on link "Users Related" at bounding box center [368, 175] width 65 height 19
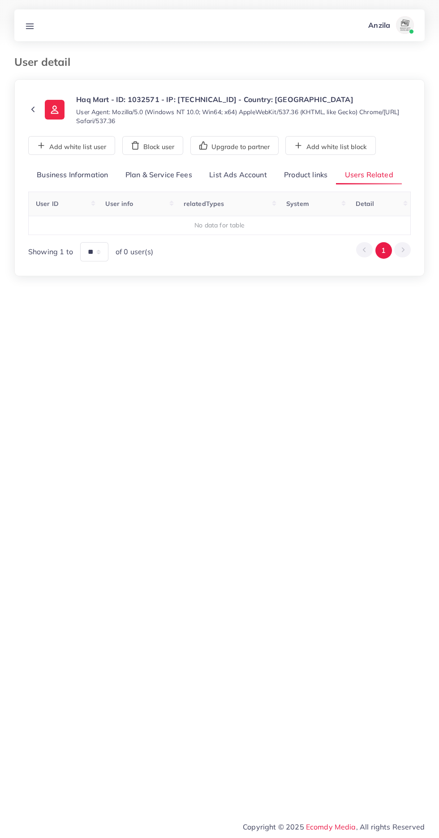
click at [311, 176] on link "Product links" at bounding box center [305, 175] width 60 height 19
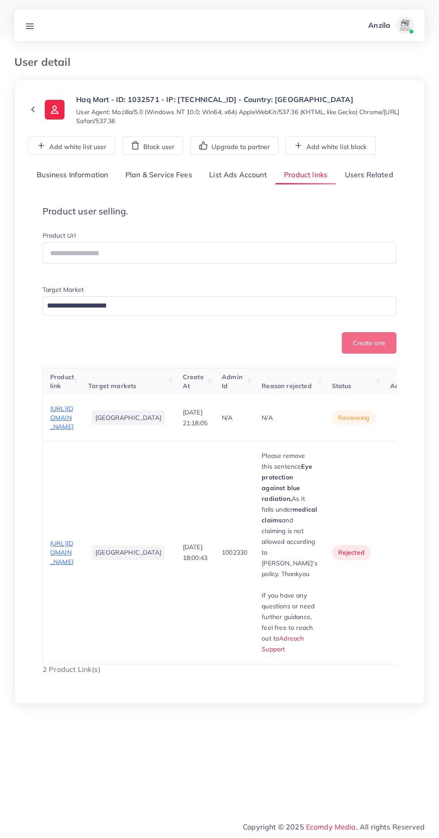
click at [66, 431] on span "https://haqmart.shop/products/mobile-phone-screen-magnifier-3d-foldable-stand2" at bounding box center [61, 418] width 23 height 26
click at [404, 421] on circle "button" at bounding box center [404, 420] width 0 height 0
click at [371, 455] on link "Approve" at bounding box center [391, 445] width 71 height 20
click at [70, 566] on span "https://haqmart.shop/products/mobile-phone-screen-magnifier-3d-foldable-stand" at bounding box center [61, 553] width 23 height 26
click at [400, 557] on icon "button" at bounding box center [403, 553] width 7 height 7
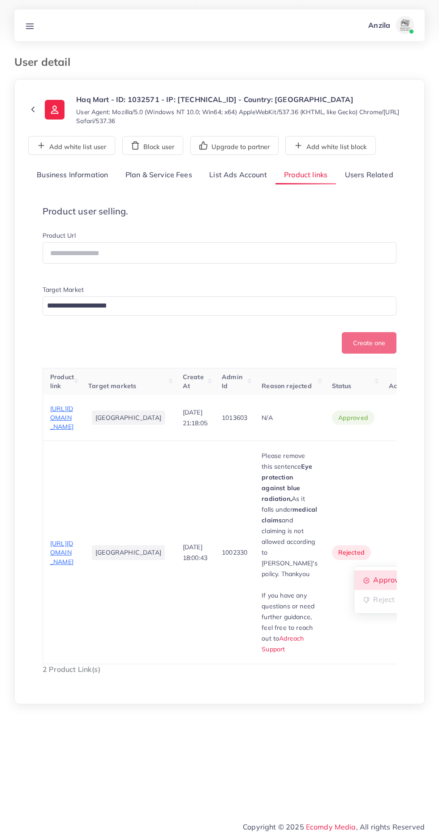
click at [373, 584] on span "Approve" at bounding box center [388, 580] width 30 height 9
